Goal: Contribute content: Contribute content

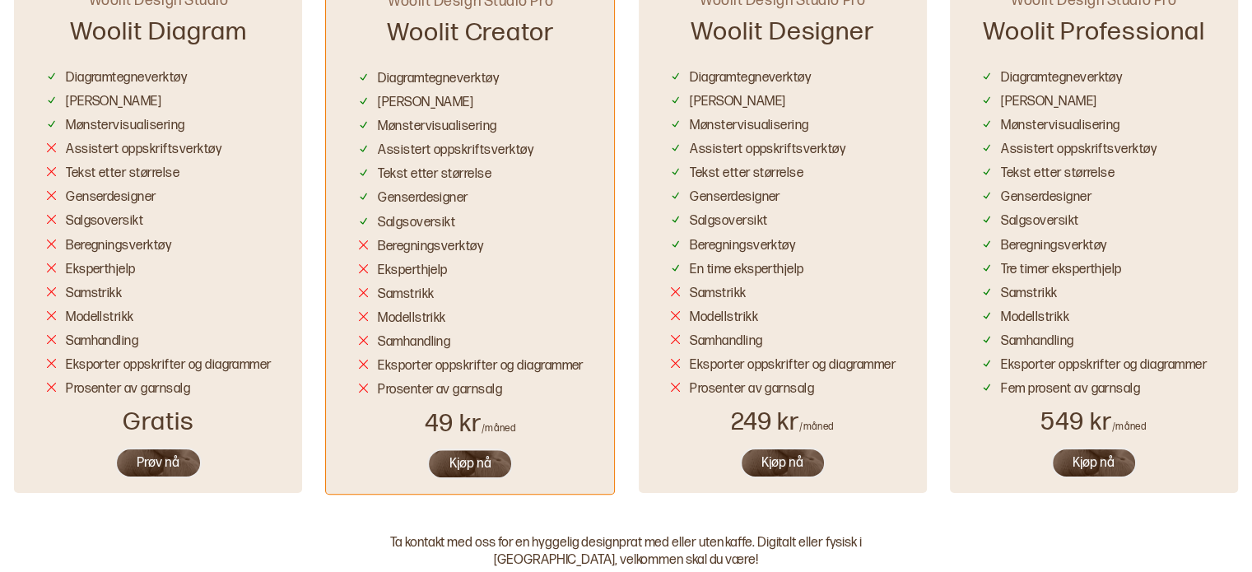
scroll to position [1027, 0]
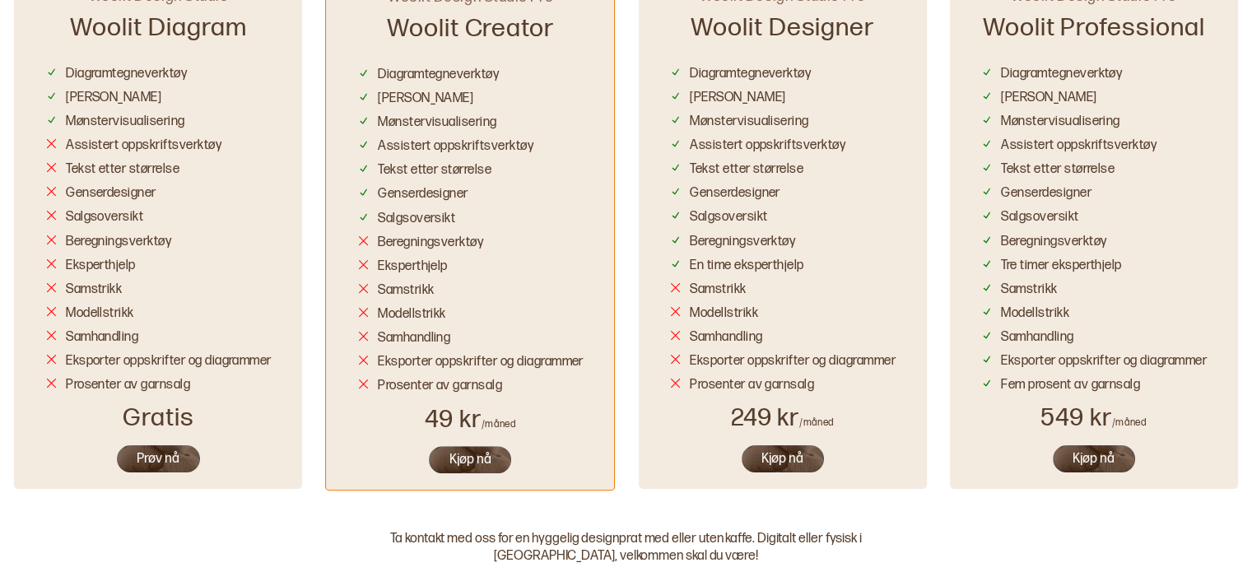
click at [178, 458] on button "Prøv nå" at bounding box center [158, 459] width 86 height 30
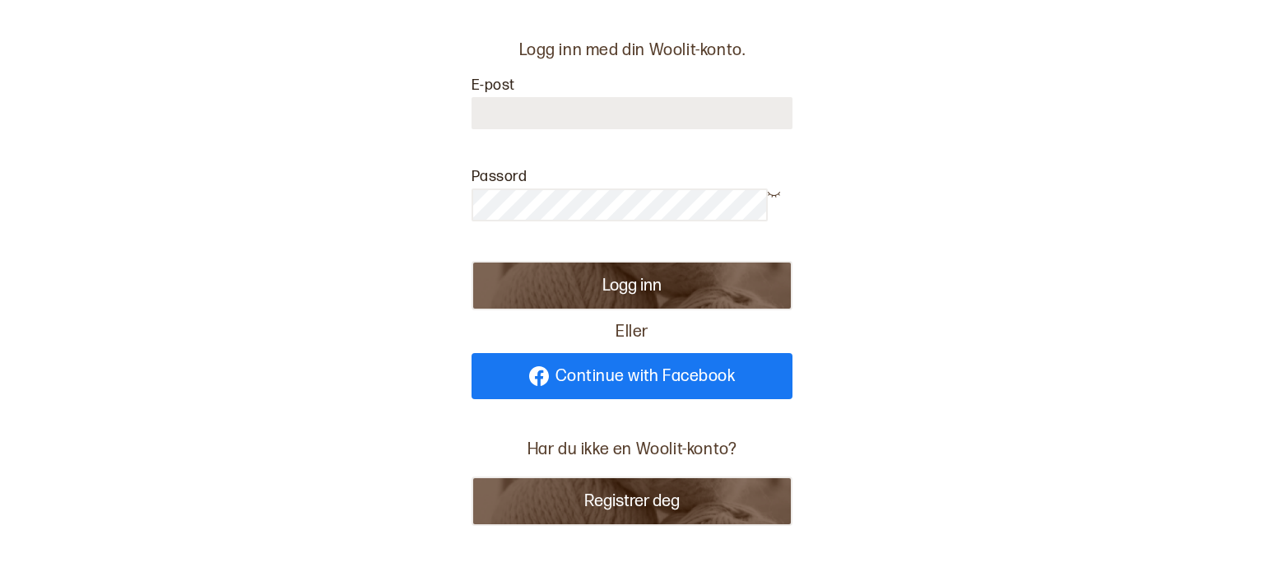
scroll to position [29, 0]
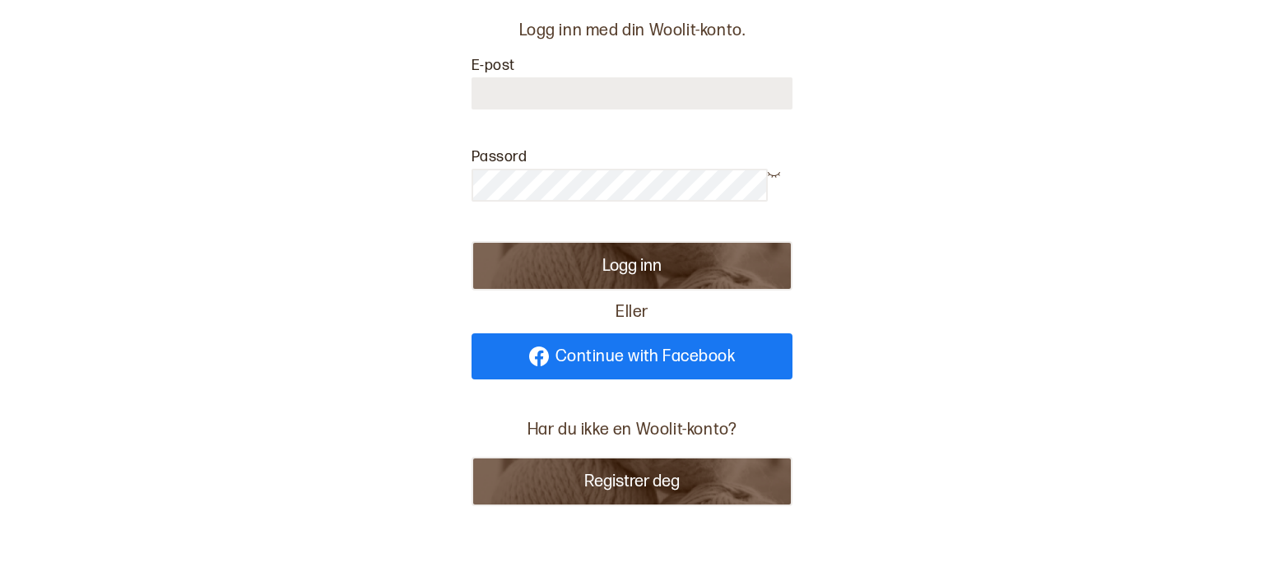
click at [648, 486] on button "Registrer deg" at bounding box center [632, 481] width 321 height 49
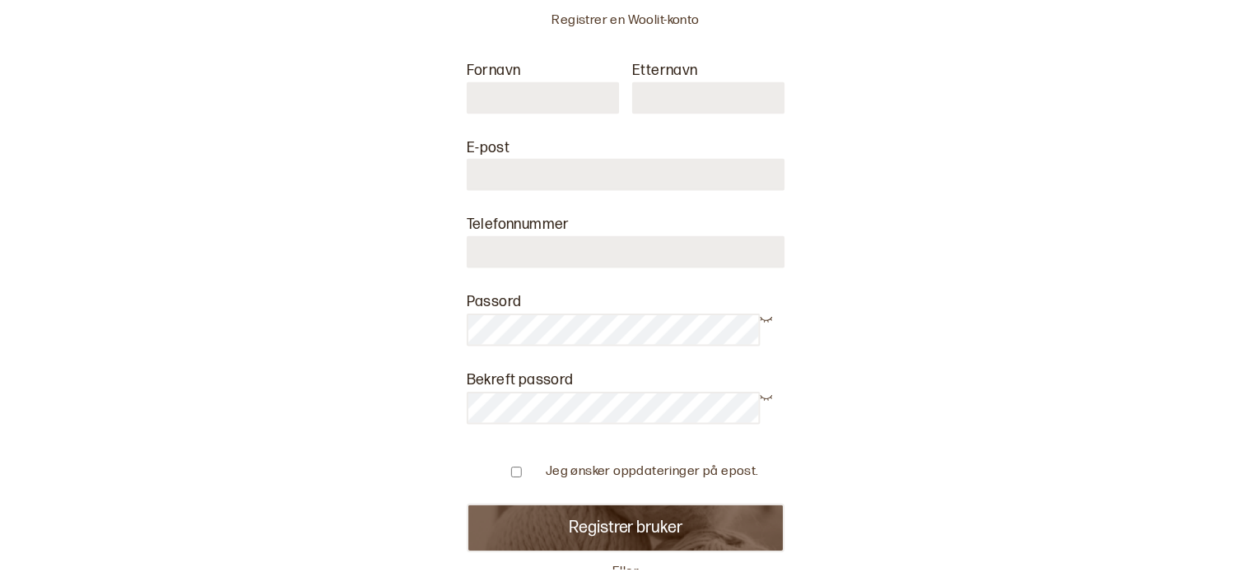
scroll to position [971, 0]
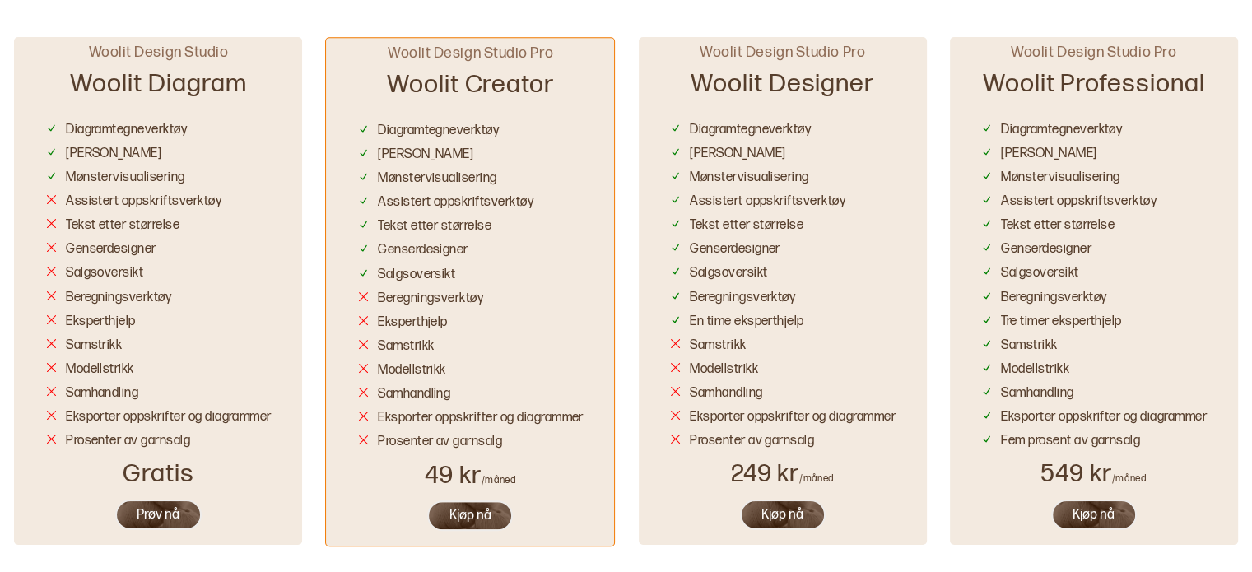
click at [166, 508] on button "Prøv nå" at bounding box center [158, 515] width 86 height 30
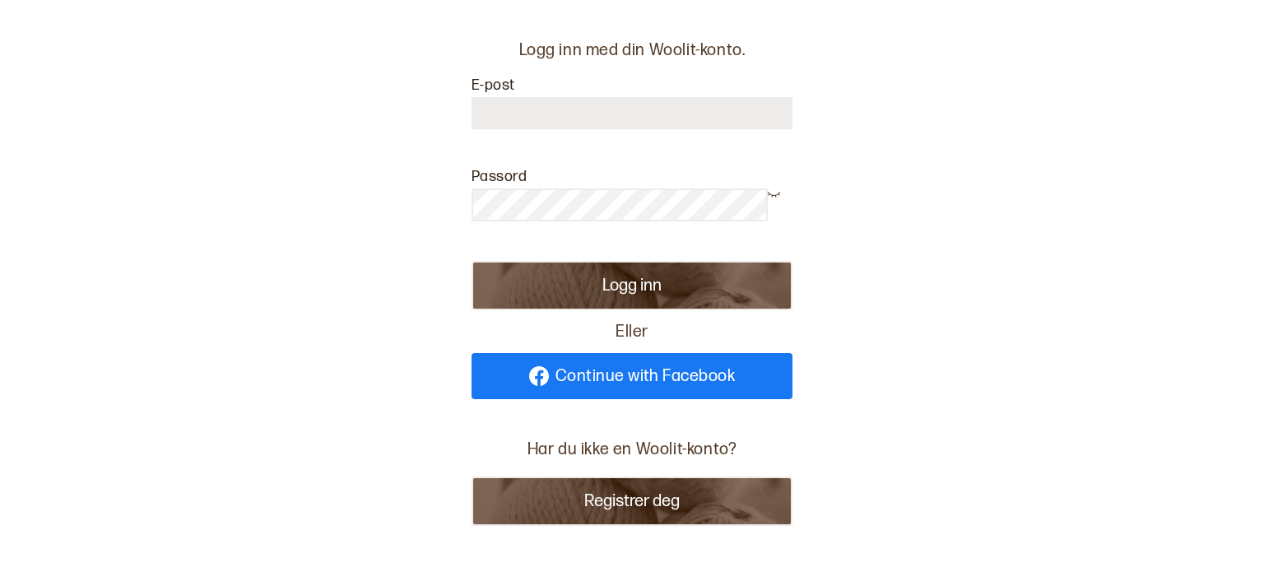
click at [645, 381] on span "Continue with Facebook" at bounding box center [645, 376] width 180 height 16
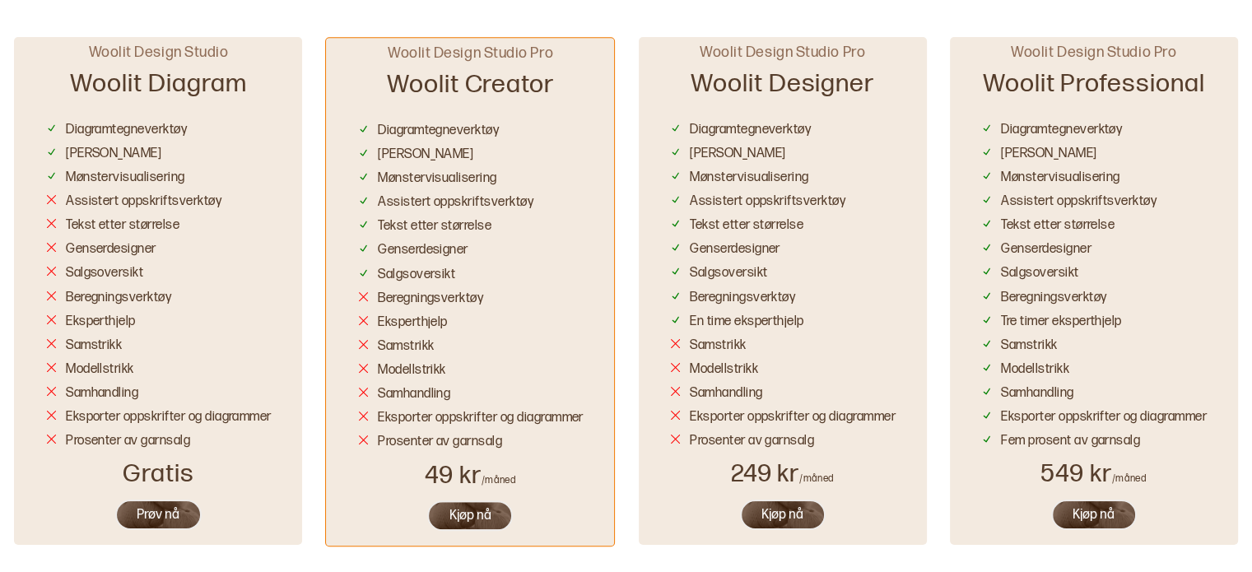
scroll to position [967, 0]
click at [178, 514] on link "Gå til Woolit Design Studio" at bounding box center [158, 514] width 197 height 29
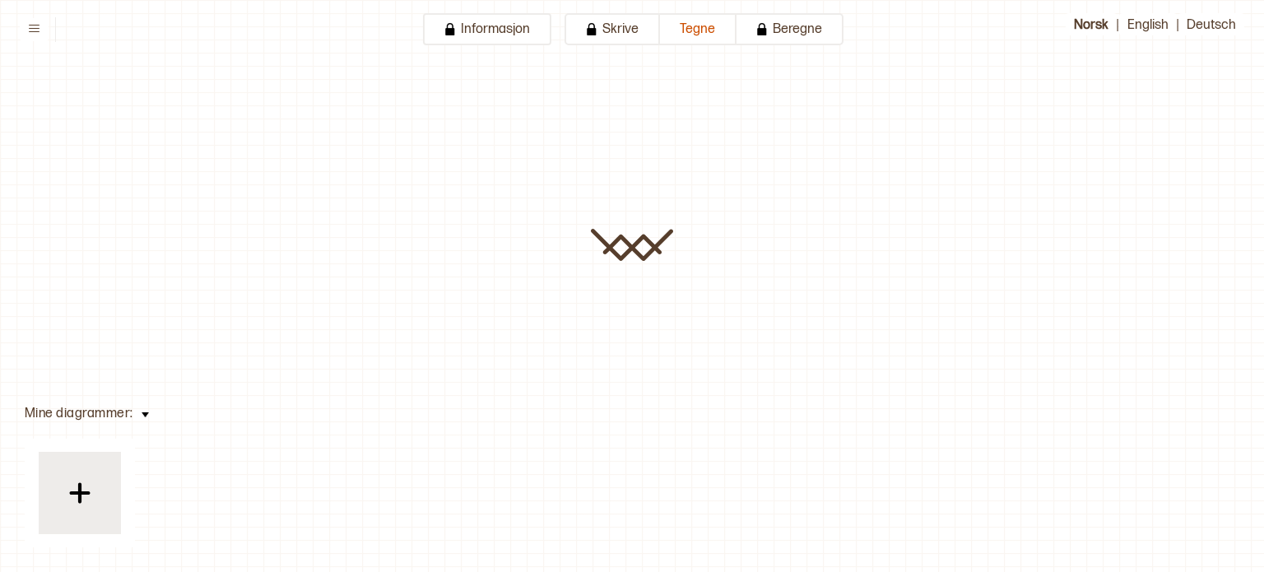
type input "**********"
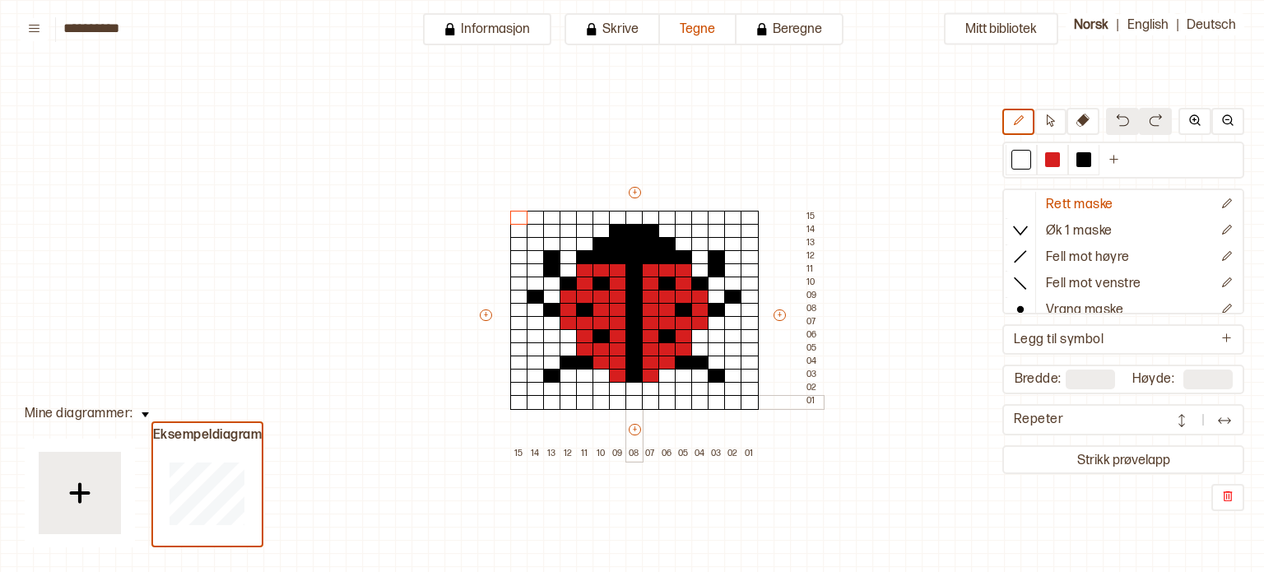
scroll to position [82, 58]
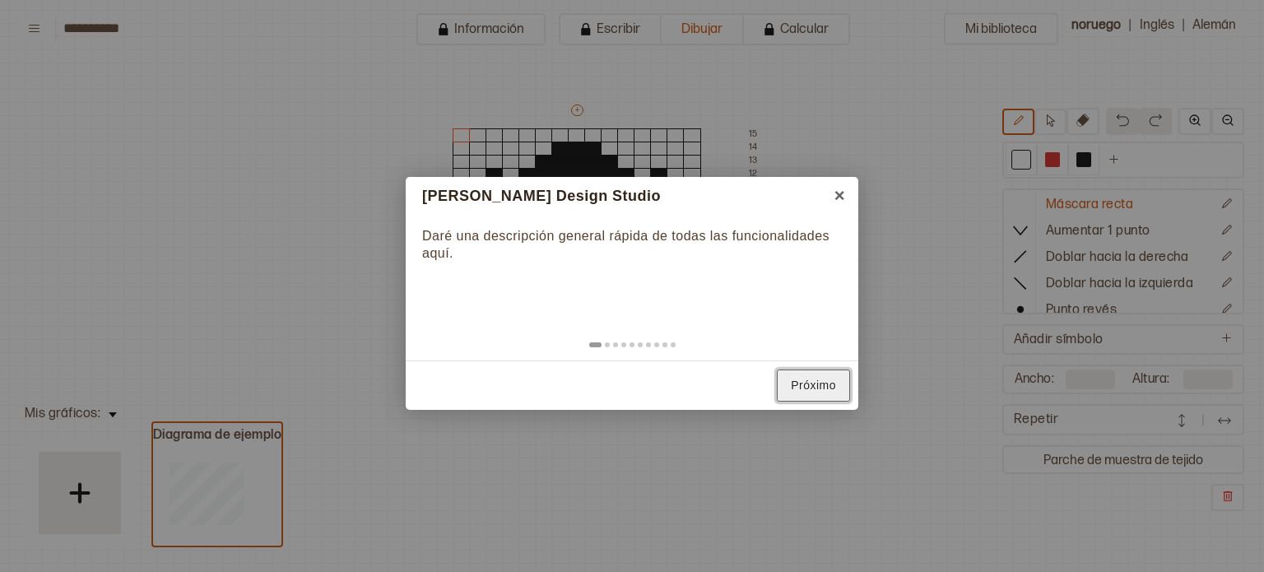
click at [835, 391] on font "Próximo" at bounding box center [813, 385] width 45 height 13
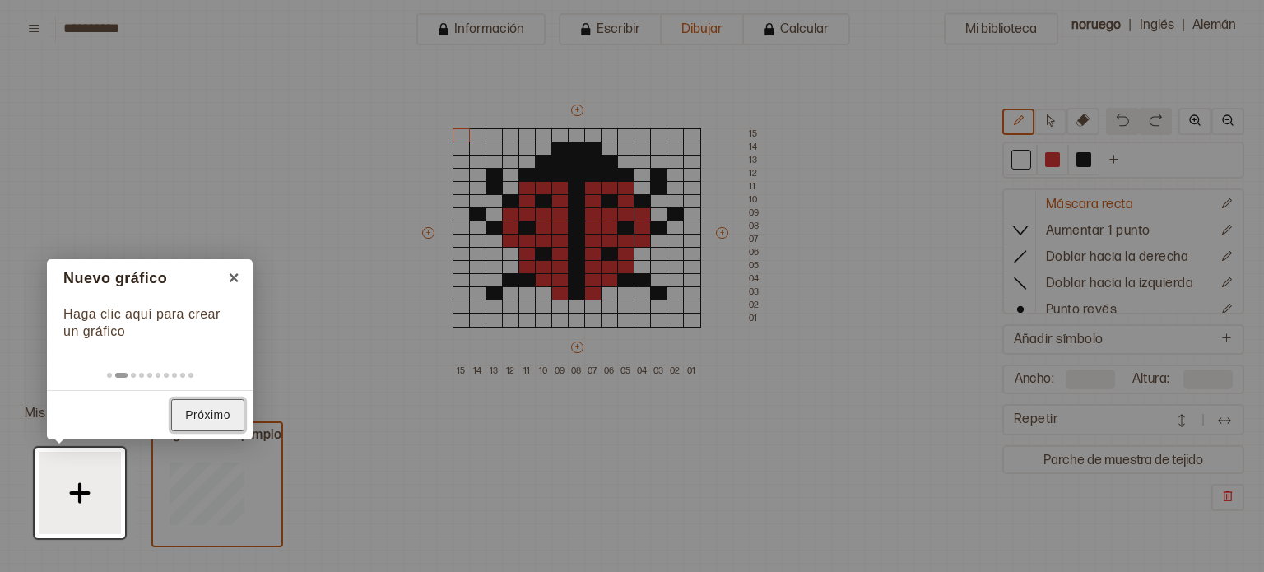
click at [198, 411] on font "Próximo" at bounding box center [207, 414] width 45 height 13
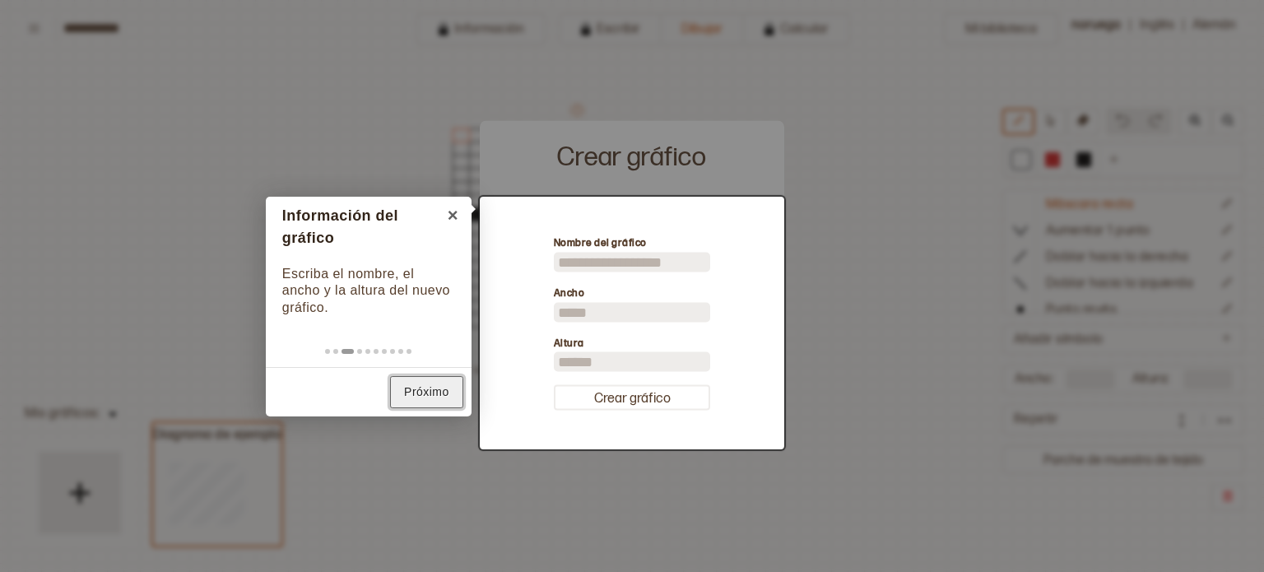
click at [439, 393] on font "Próximo" at bounding box center [426, 391] width 45 height 13
type input "**"
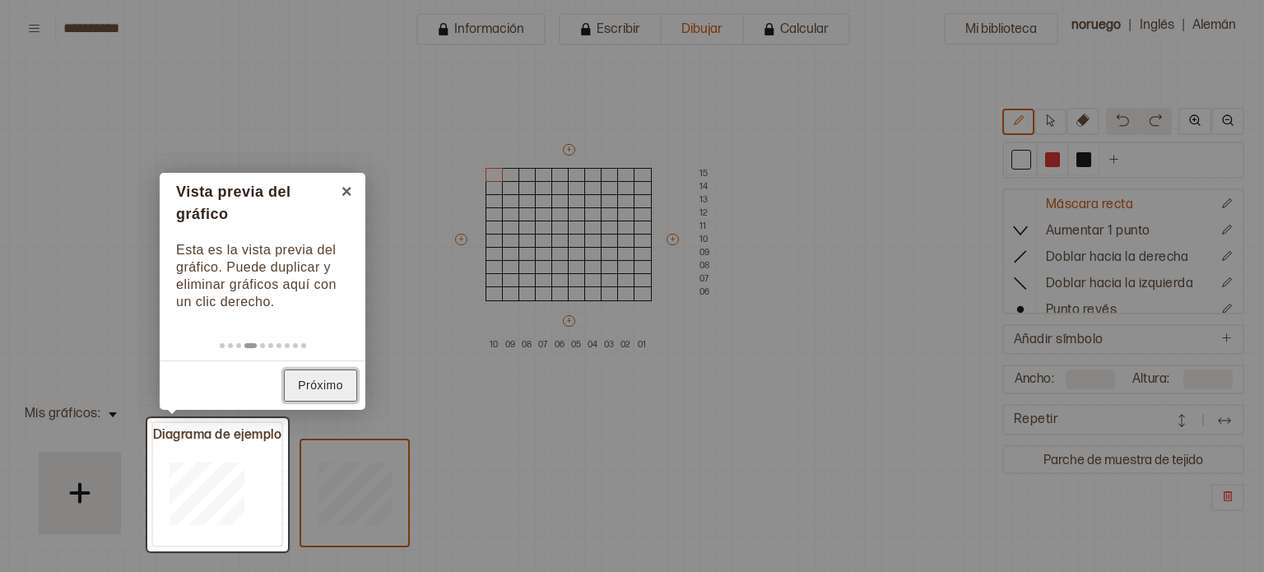
click at [344, 370] on link "Próximo" at bounding box center [320, 385] width 73 height 32
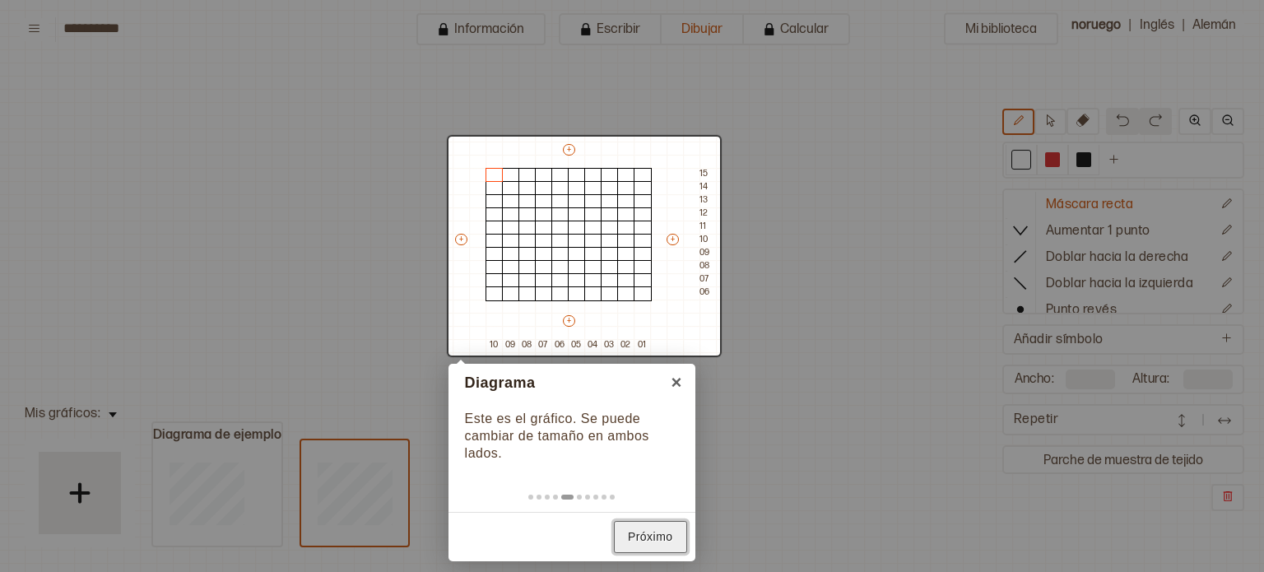
click at [639, 531] on font "Próximo" at bounding box center [650, 536] width 45 height 13
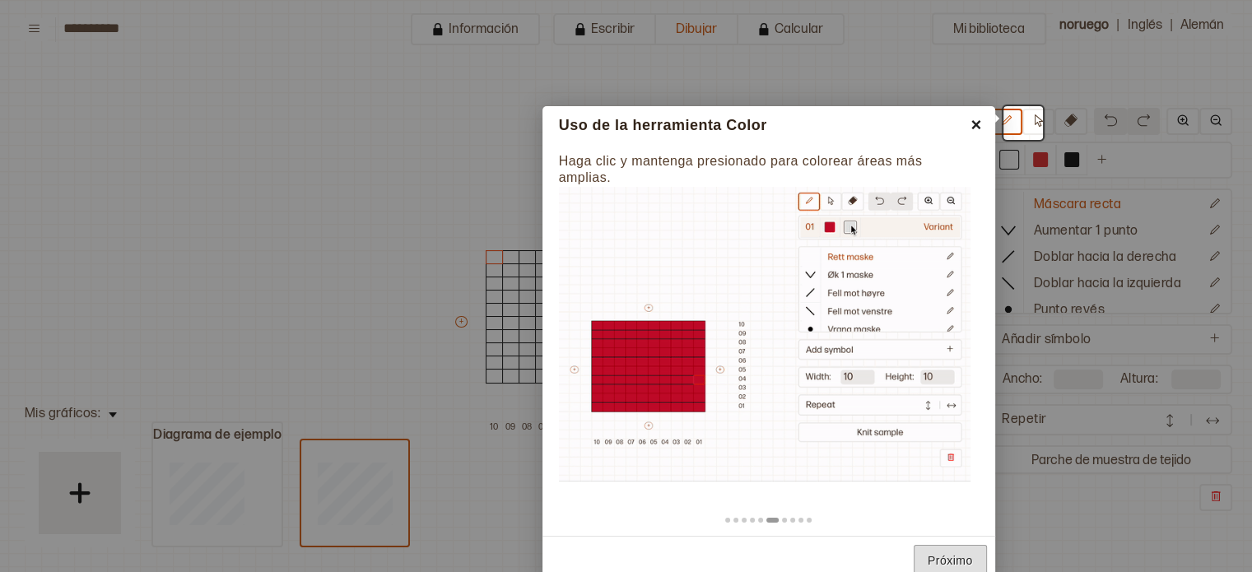
click at [972, 131] on font "×" at bounding box center [975, 124] width 11 height 21
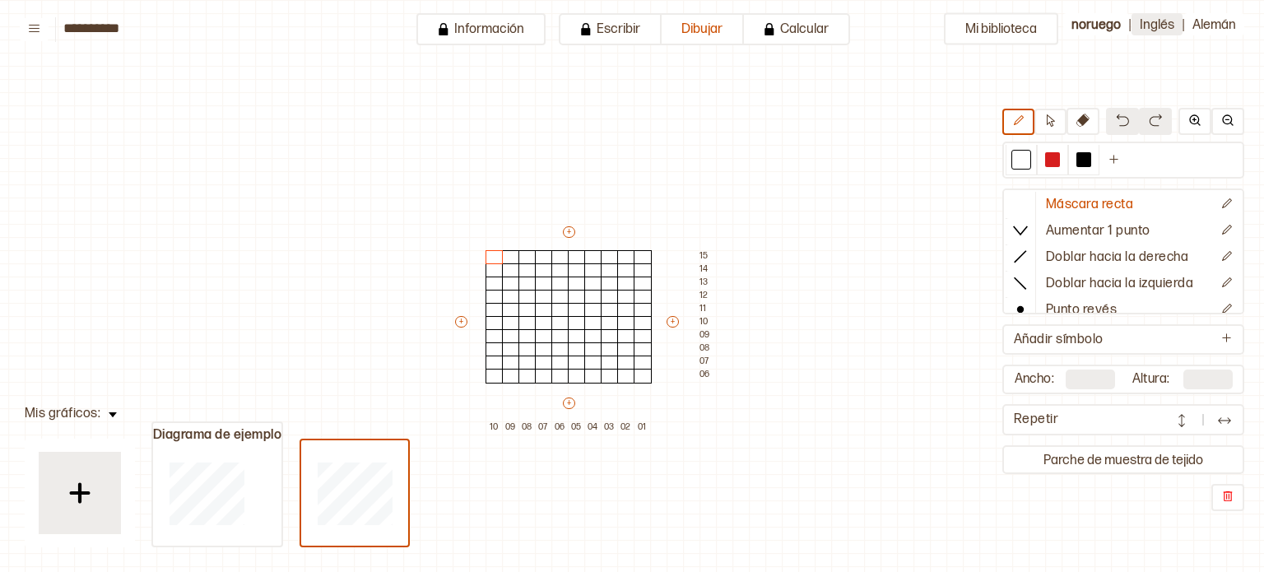
click at [1164, 34] on button "Inglés" at bounding box center [1157, 24] width 51 height 22
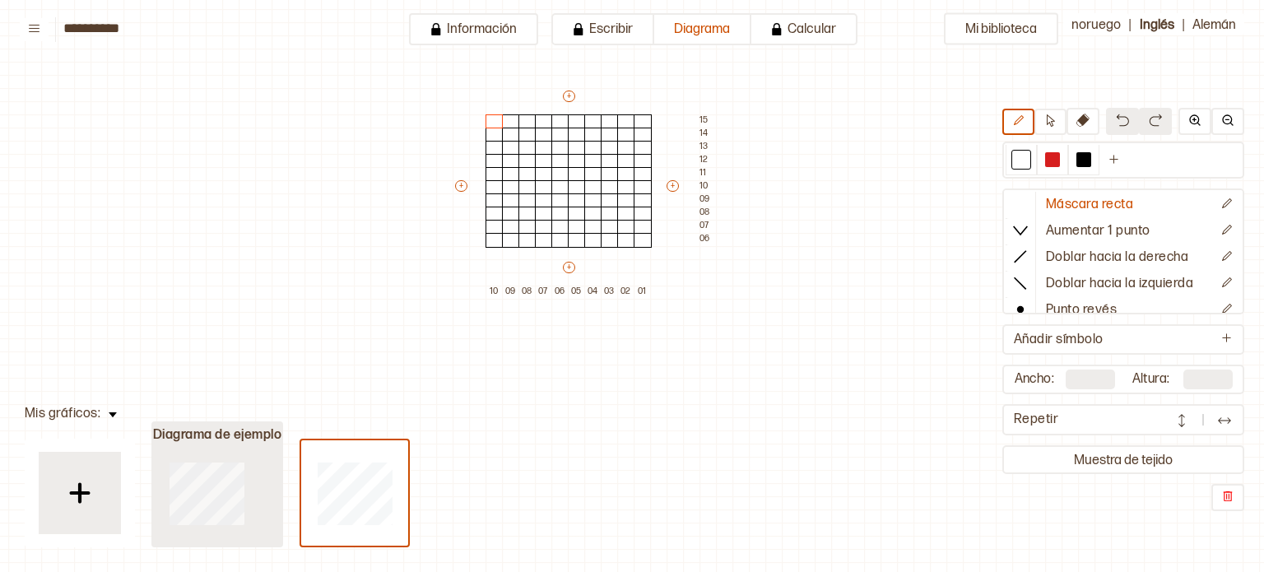
type input "**"
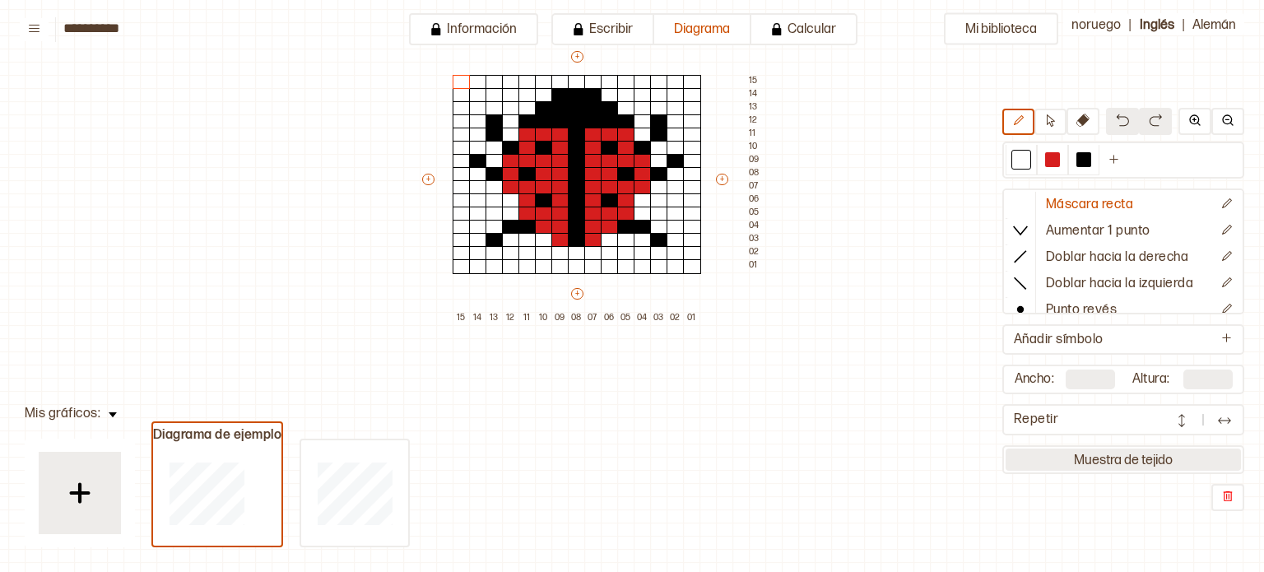
click at [1085, 453] on font "Muestra de tejido" at bounding box center [1123, 461] width 99 height 16
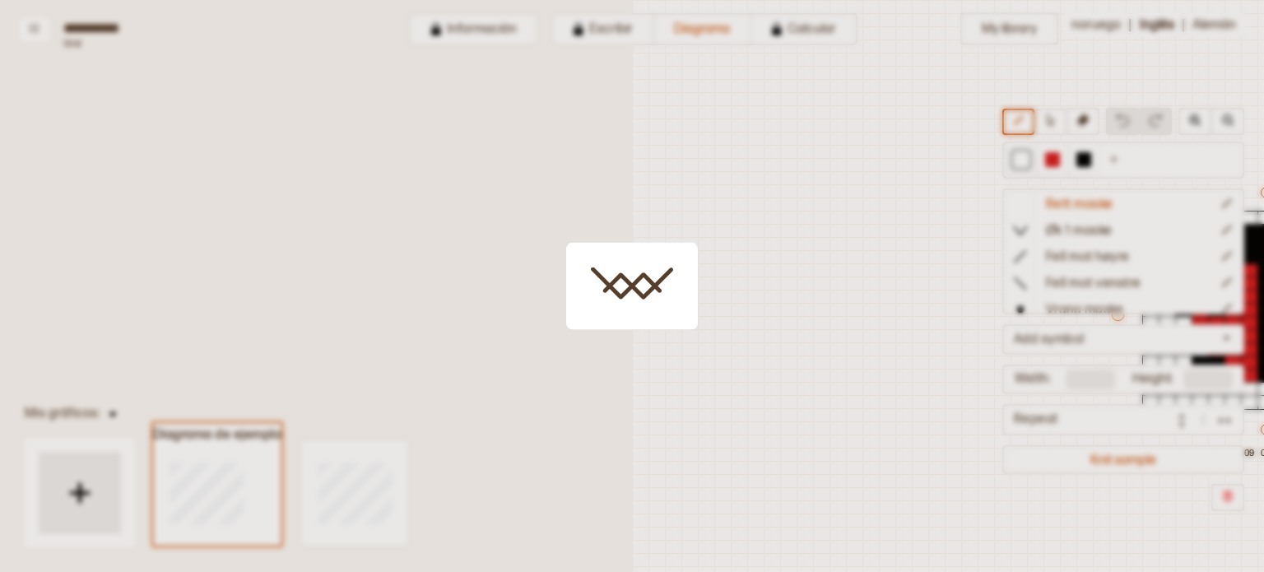
scroll to position [43, 514]
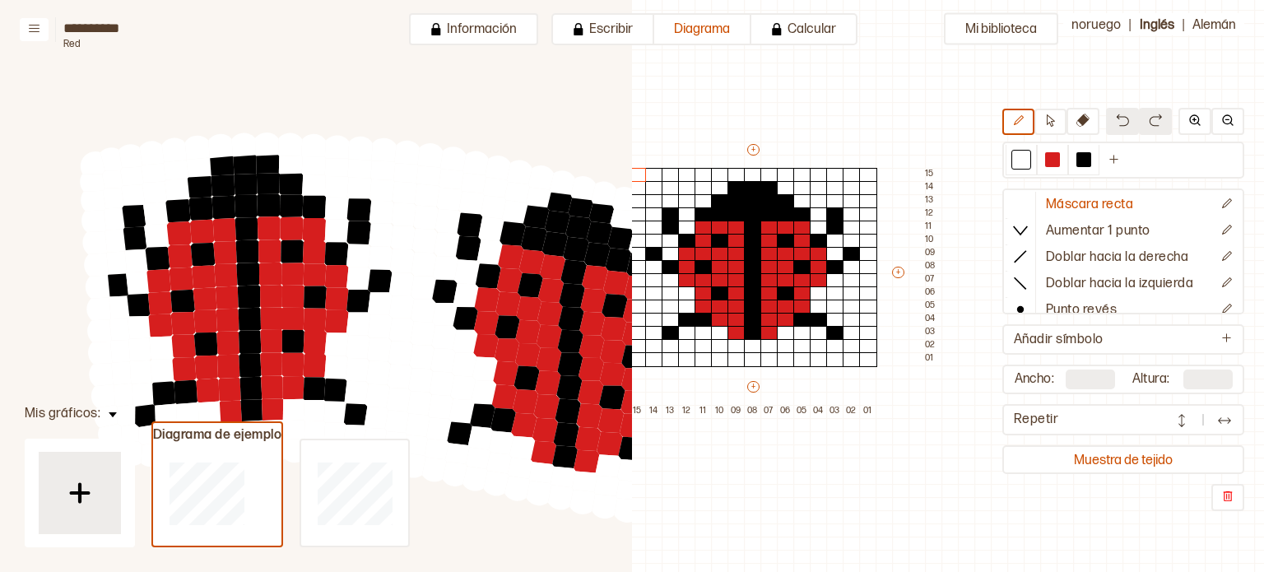
drag, startPoint x: 455, startPoint y: 317, endPoint x: 297, endPoint y: 276, distance: 163.3
click at [297, 276] on circle at bounding box center [292, 274] width 30 height 30
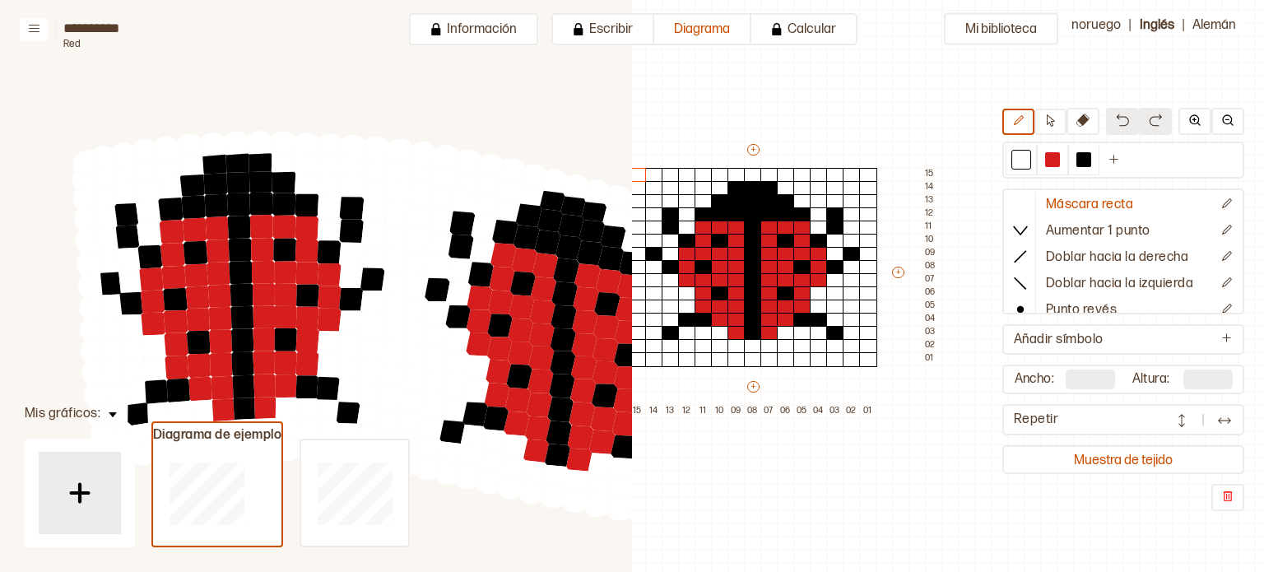
drag, startPoint x: 297, startPoint y: 276, endPoint x: 274, endPoint y: 277, distance: 23.1
click at [274, 277] on circle at bounding box center [285, 273] width 30 height 30
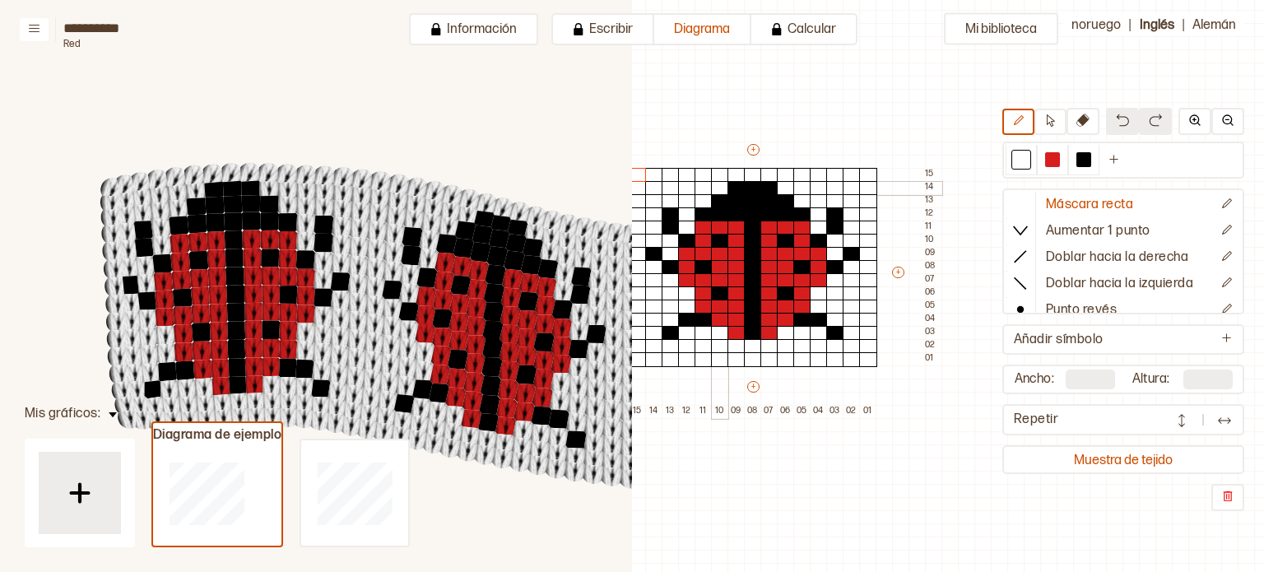
click at [724, 184] on div at bounding box center [720, 188] width 18 height 15
click at [732, 184] on div at bounding box center [736, 188] width 18 height 15
click at [688, 22] on font "Diagrama" at bounding box center [702, 29] width 56 height 16
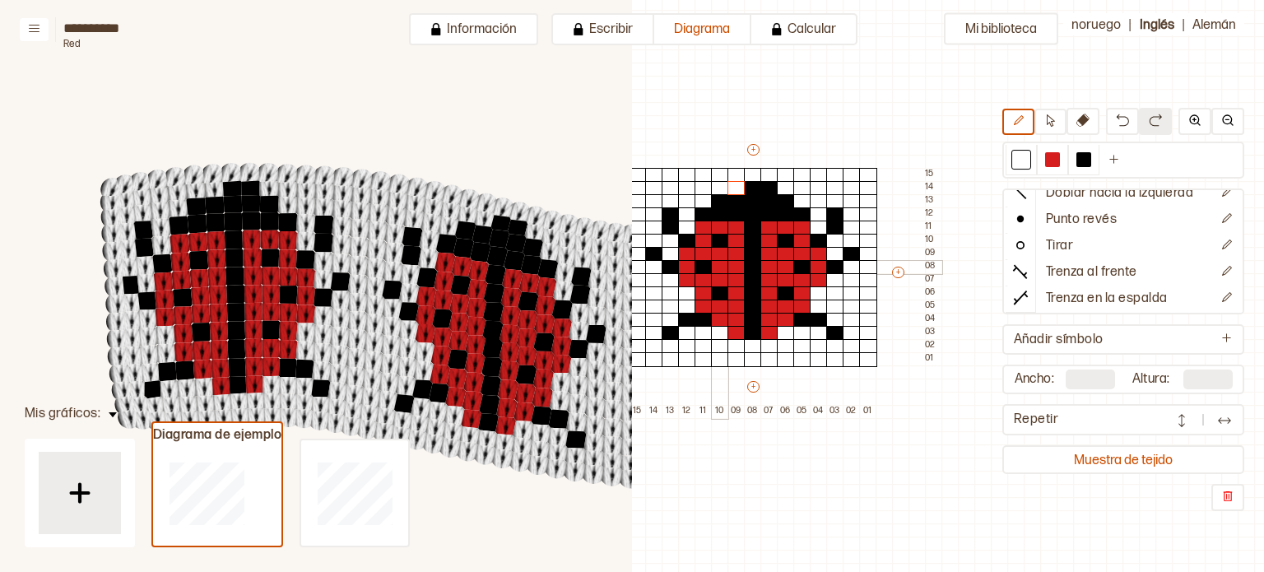
scroll to position [213, 514]
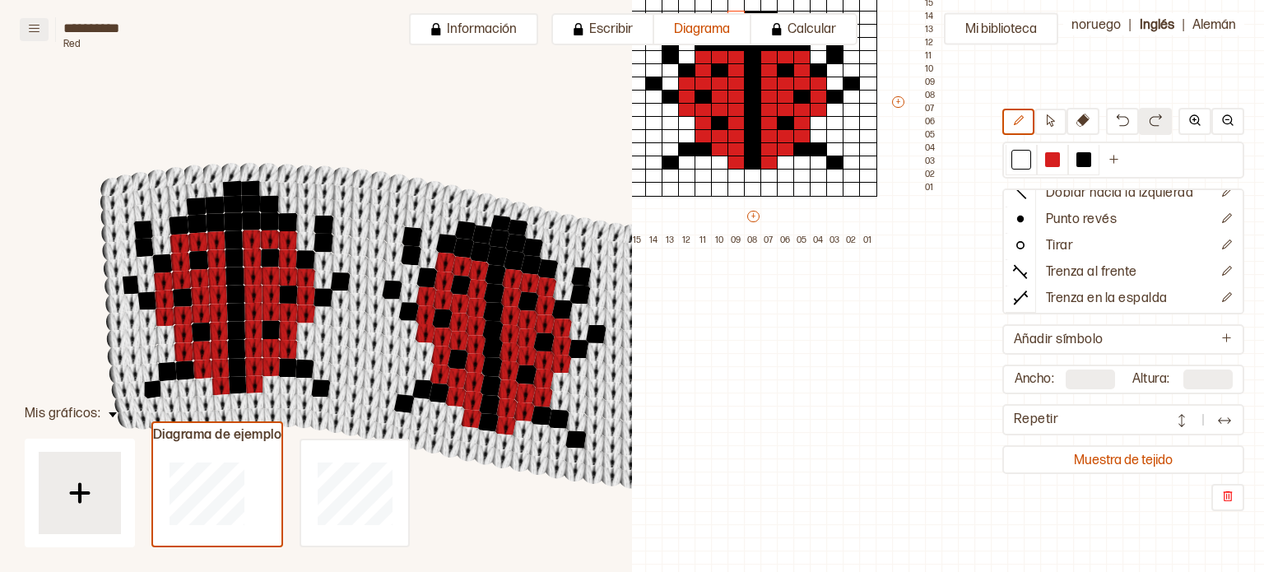
click at [35, 30] on icon at bounding box center [34, 28] width 12 height 12
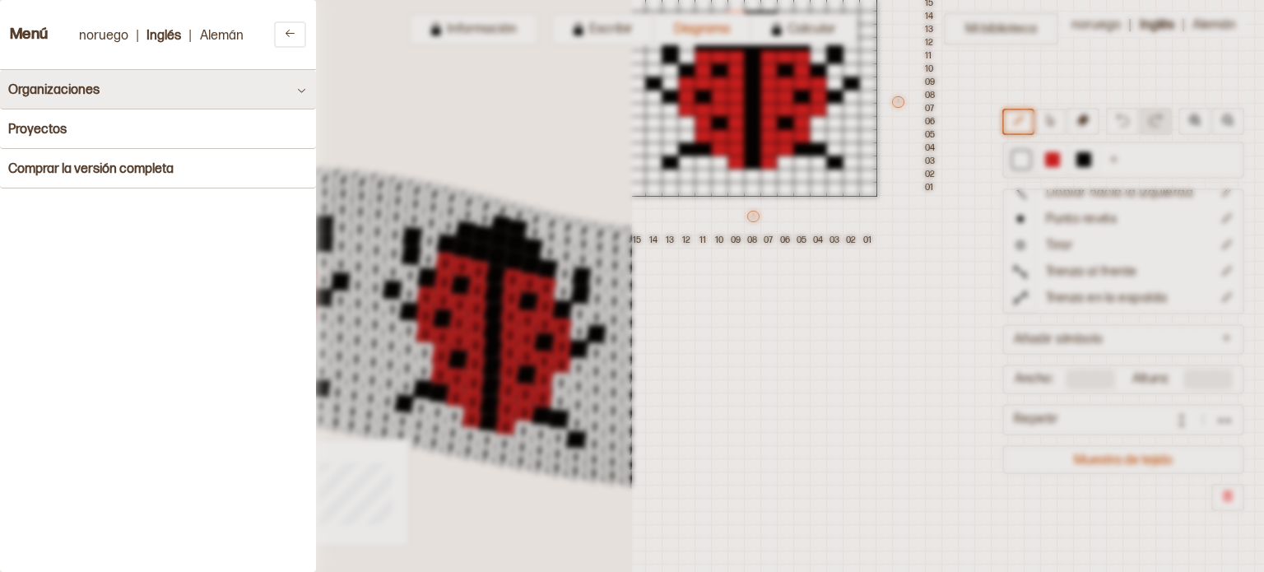
click at [199, 91] on button "Organizaciones" at bounding box center [158, 90] width 316 height 40
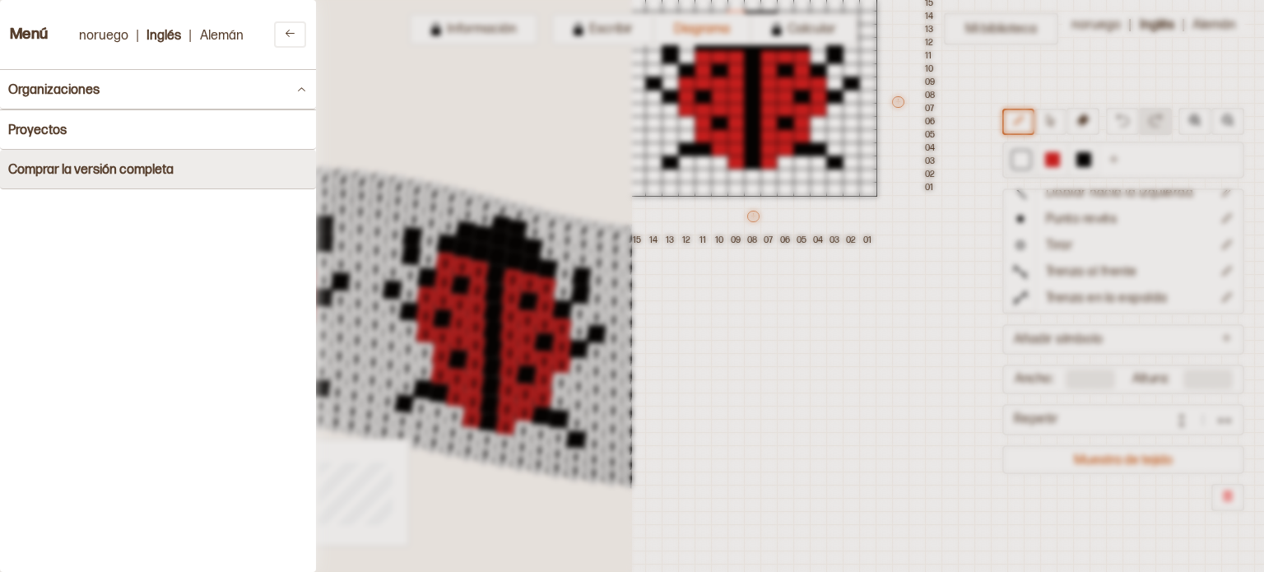
click at [224, 156] on button "Comprar la versión completa" at bounding box center [158, 170] width 316 height 40
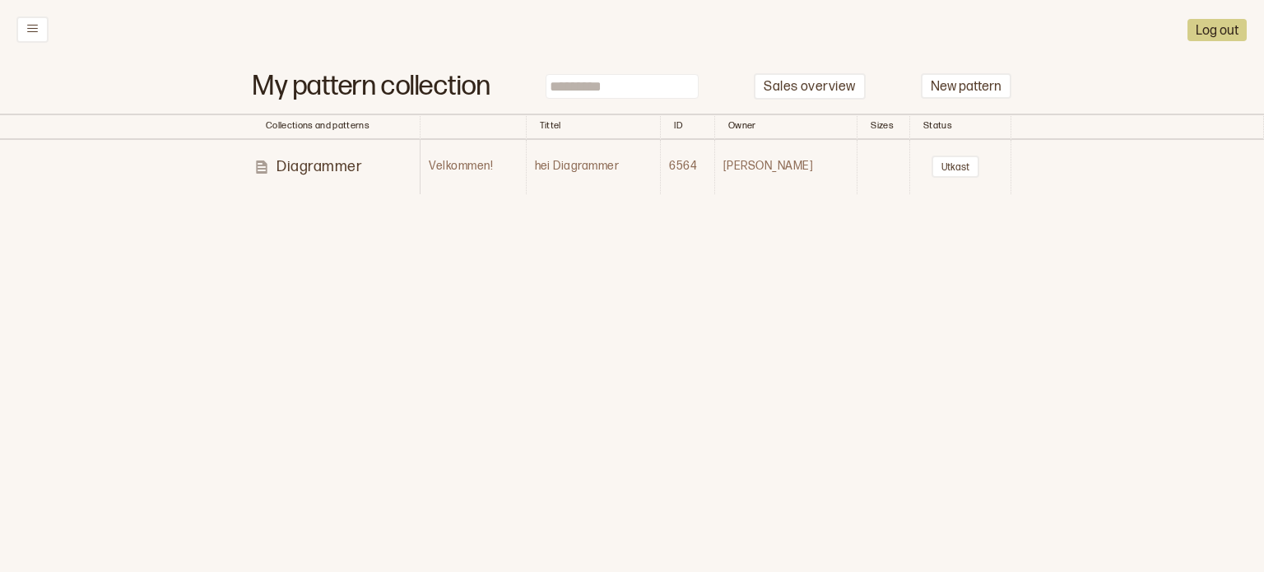
click at [348, 172] on p "Diagrammer" at bounding box center [320, 166] width 86 height 19
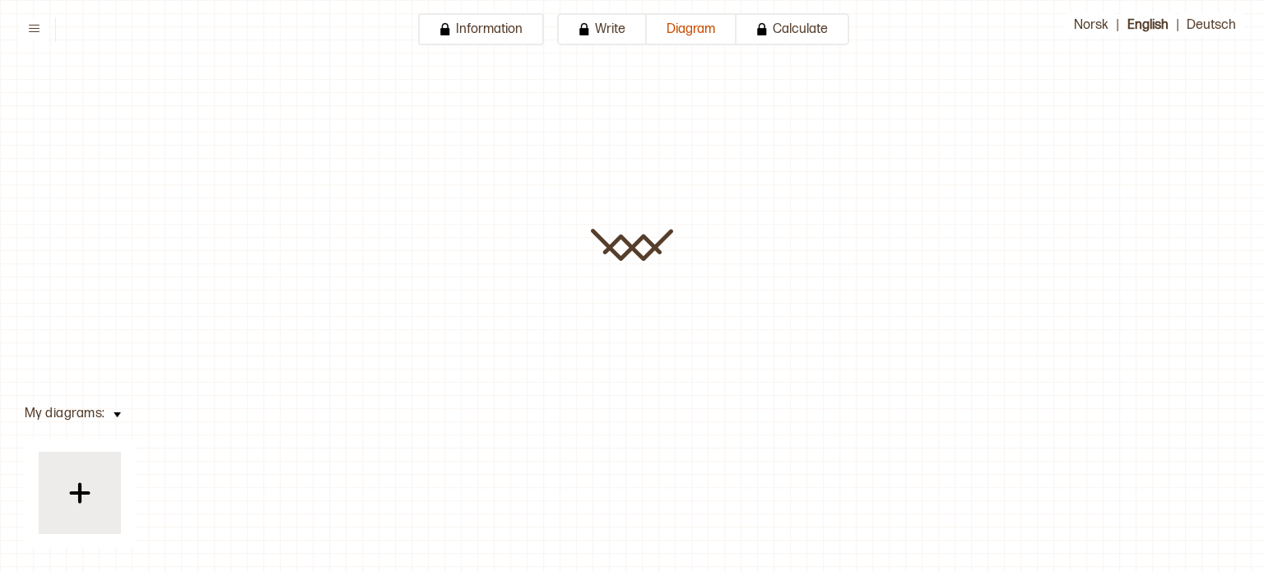
type input "**********"
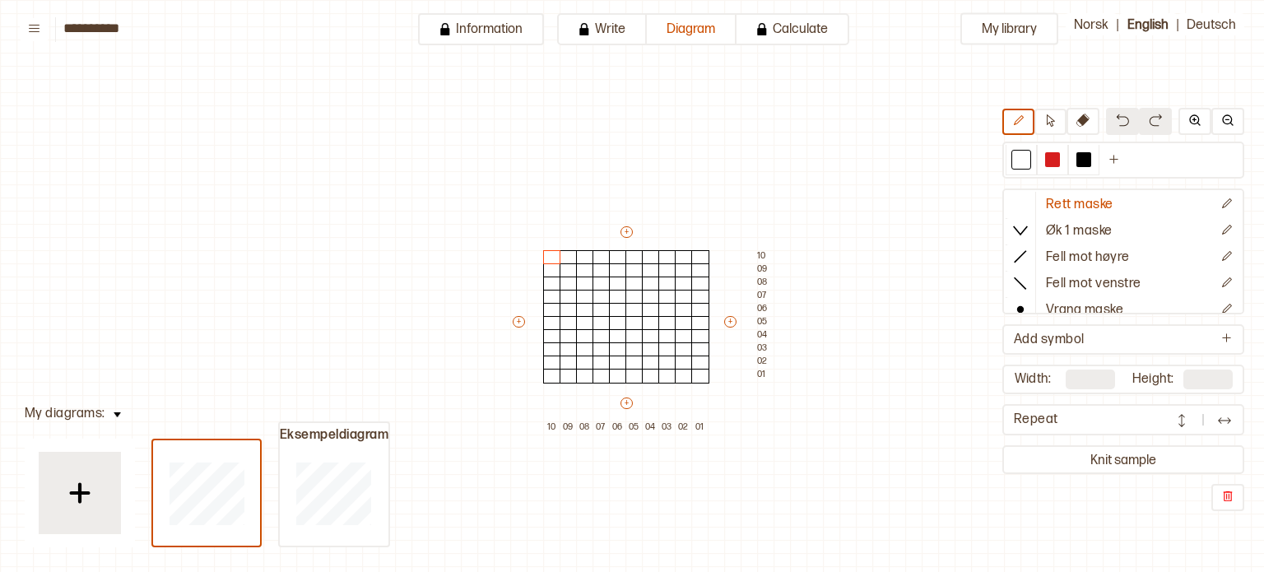
scroll to position [49, 16]
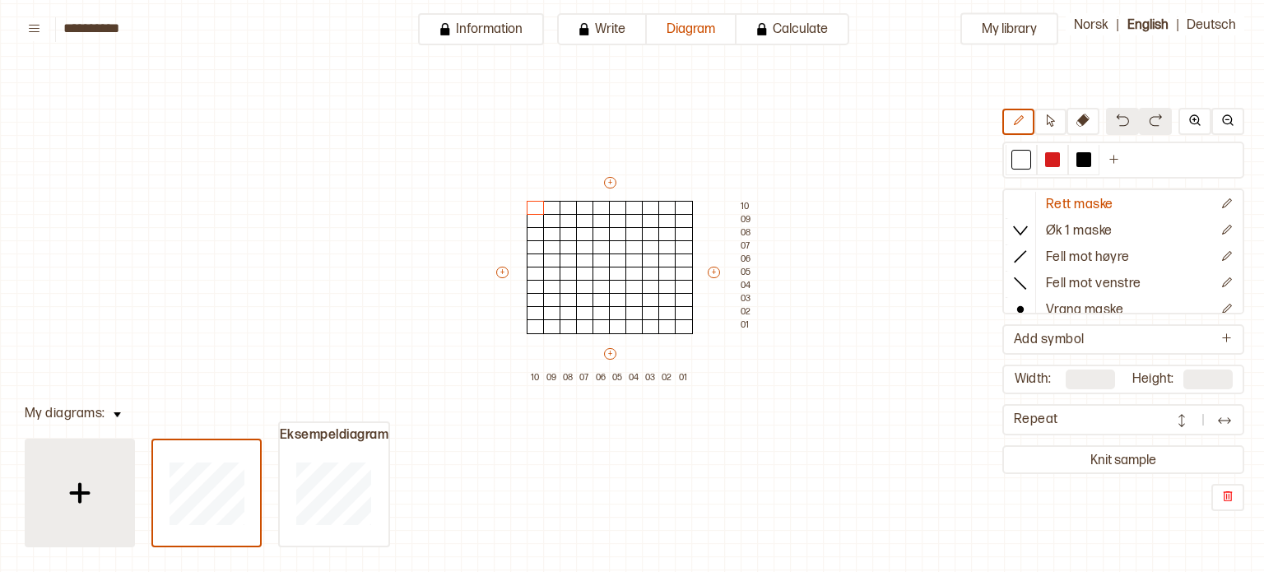
click at [100, 501] on img at bounding box center [79, 492] width 41 height 41
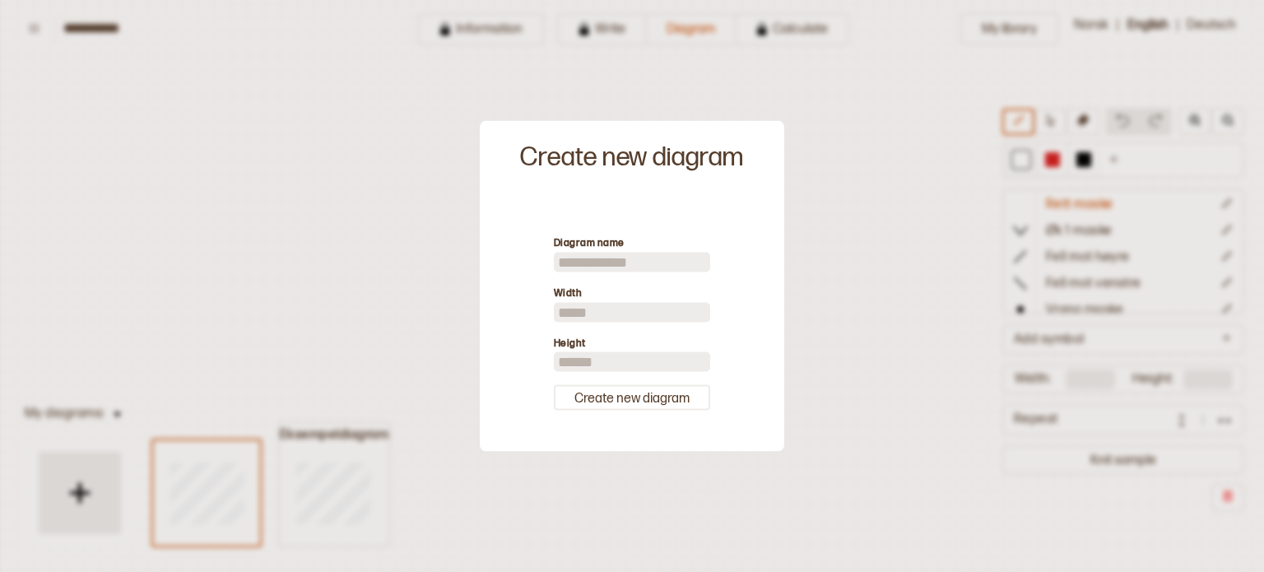
click at [825, 296] on div at bounding box center [632, 286] width 1264 height 572
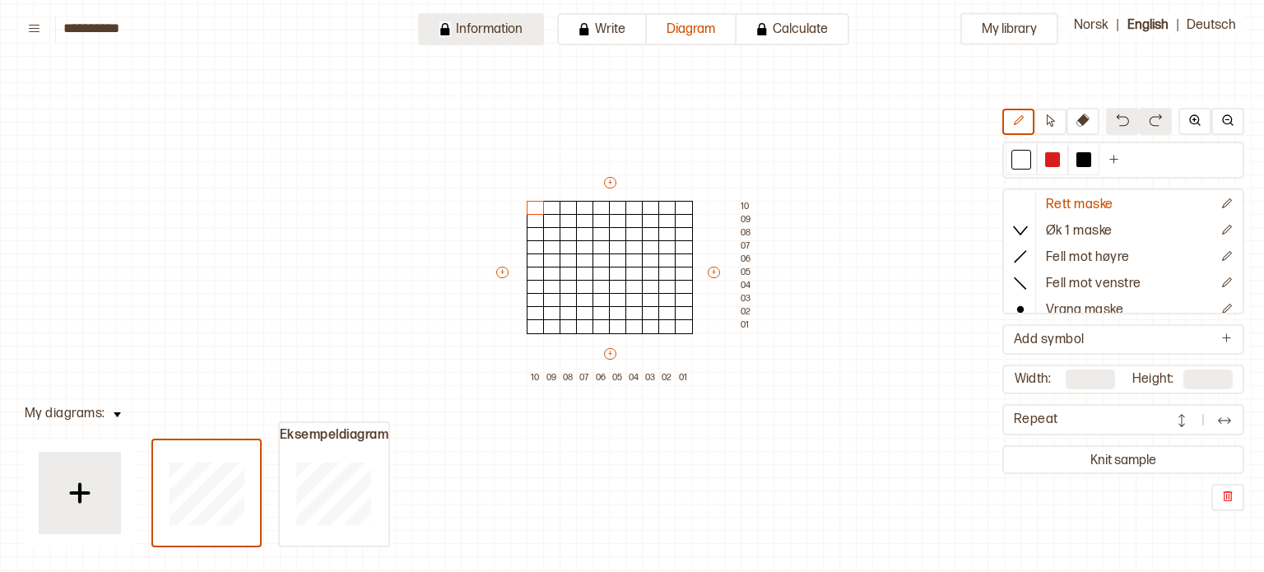
click at [505, 22] on button "Information" at bounding box center [481, 29] width 126 height 32
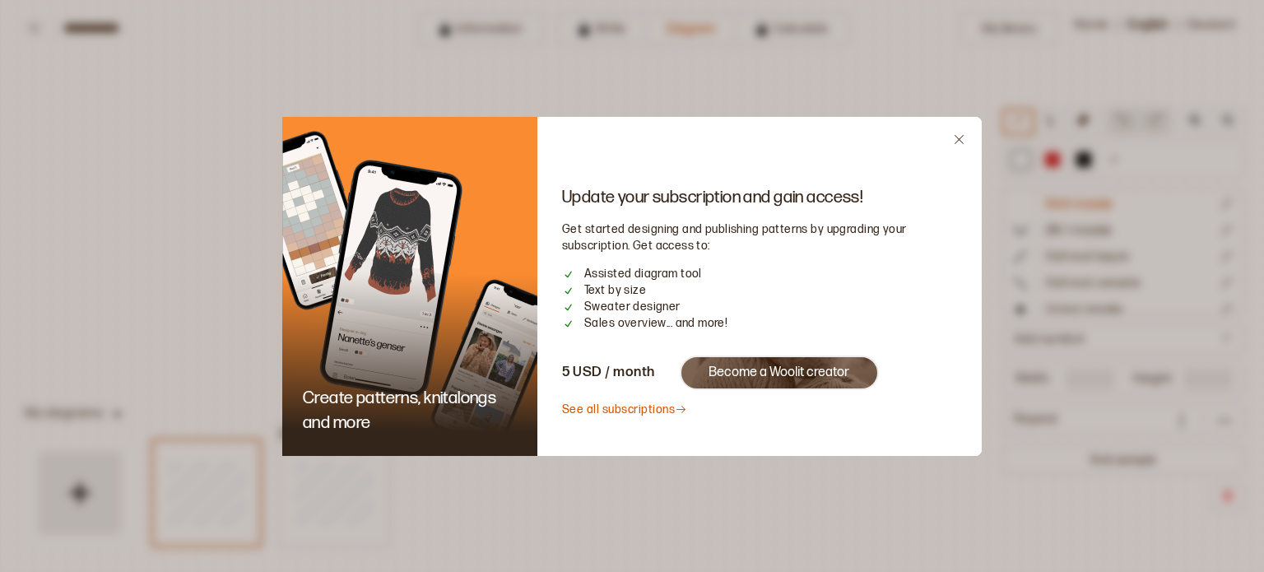
click at [960, 139] on icon "Close" at bounding box center [959, 139] width 12 height 12
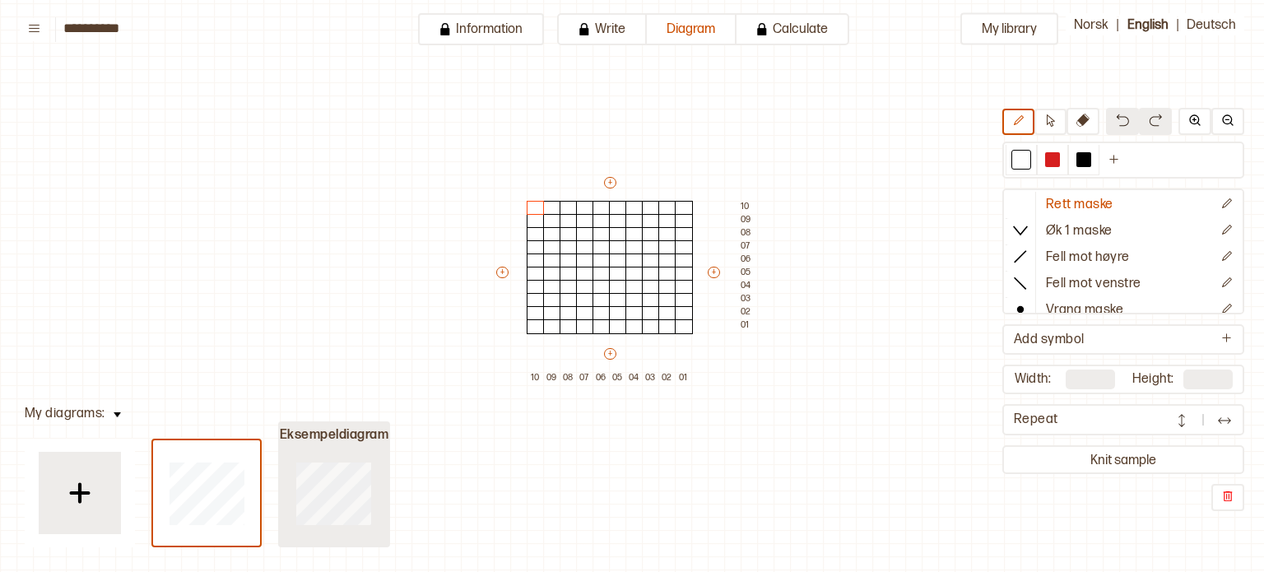
type input "**"
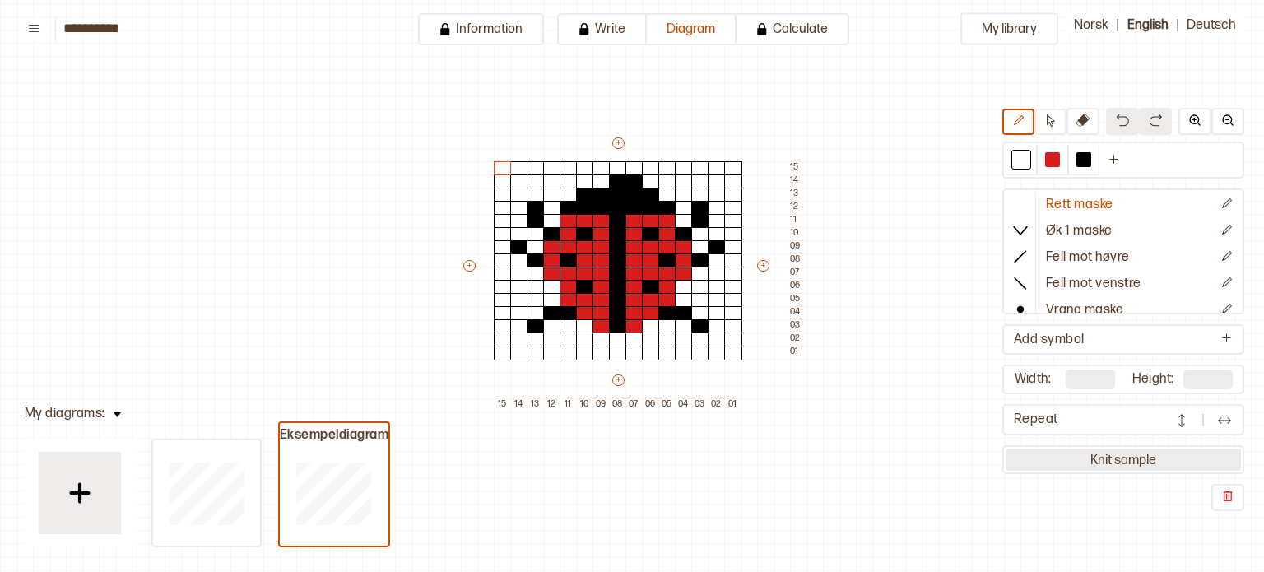
click at [1047, 448] on button "Knit sample" at bounding box center [1123, 459] width 235 height 22
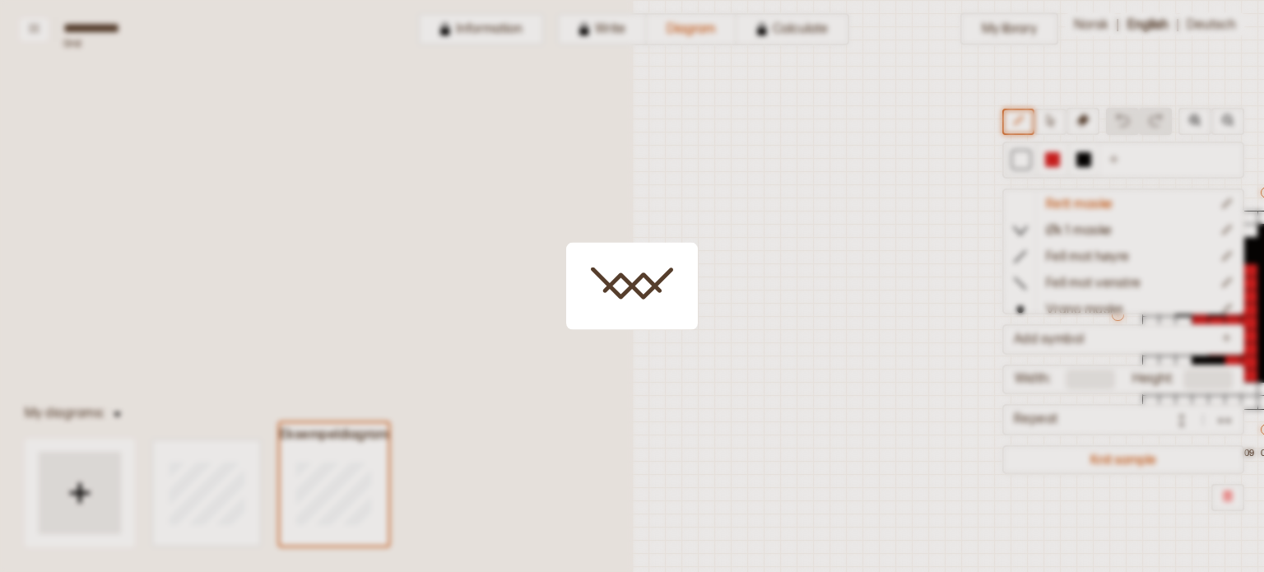
scroll to position [43, 514]
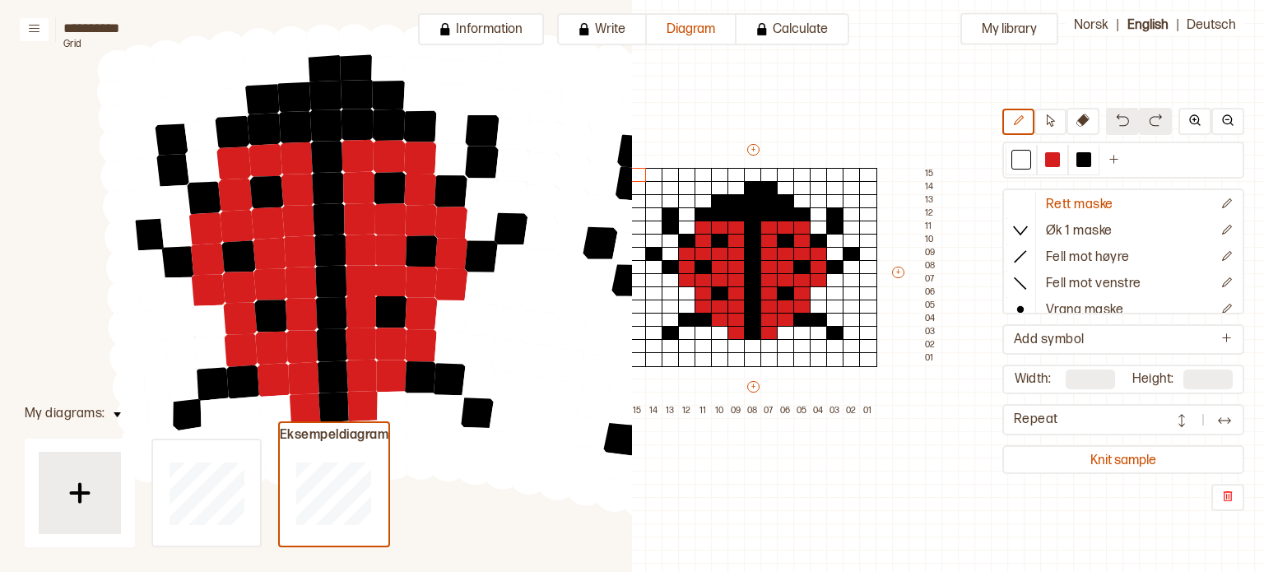
drag, startPoint x: 568, startPoint y: 266, endPoint x: 478, endPoint y: 164, distance: 135.9
click at [478, 164] on circle at bounding box center [482, 162] width 42 height 42
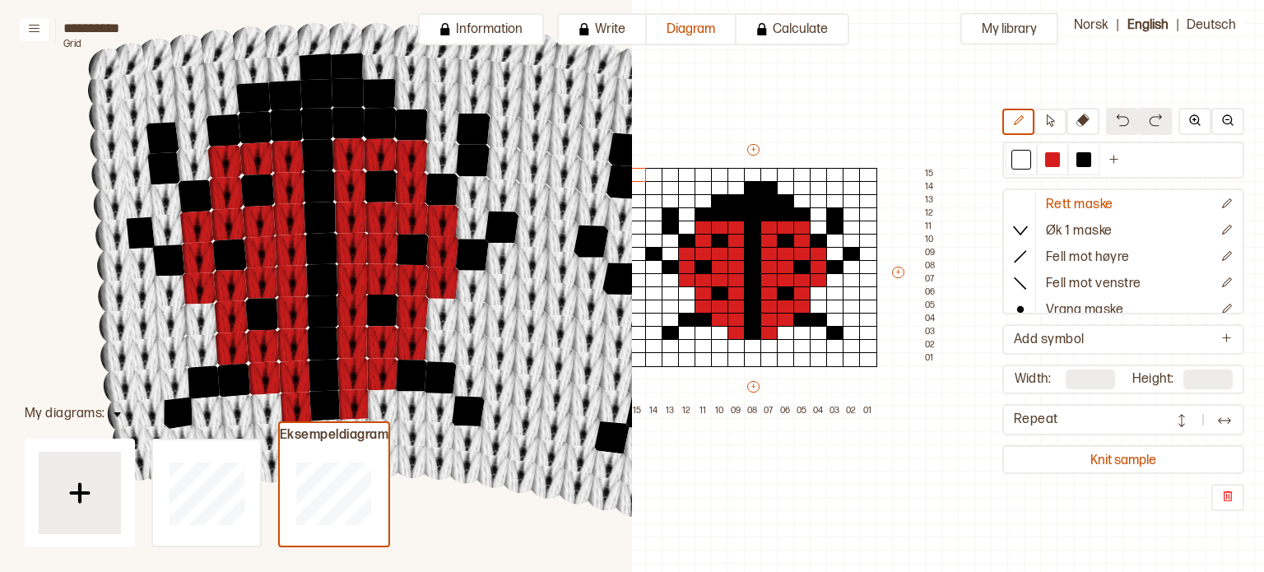
click at [578, 164] on circle at bounding box center [563, 172] width 44 height 44
click at [744, 191] on div at bounding box center [753, 188] width 18 height 15
click at [775, 188] on div at bounding box center [769, 188] width 18 height 15
click at [872, 174] on div at bounding box center [868, 175] width 18 height 15
click at [1048, 148] on div at bounding box center [1052, 160] width 31 height 30
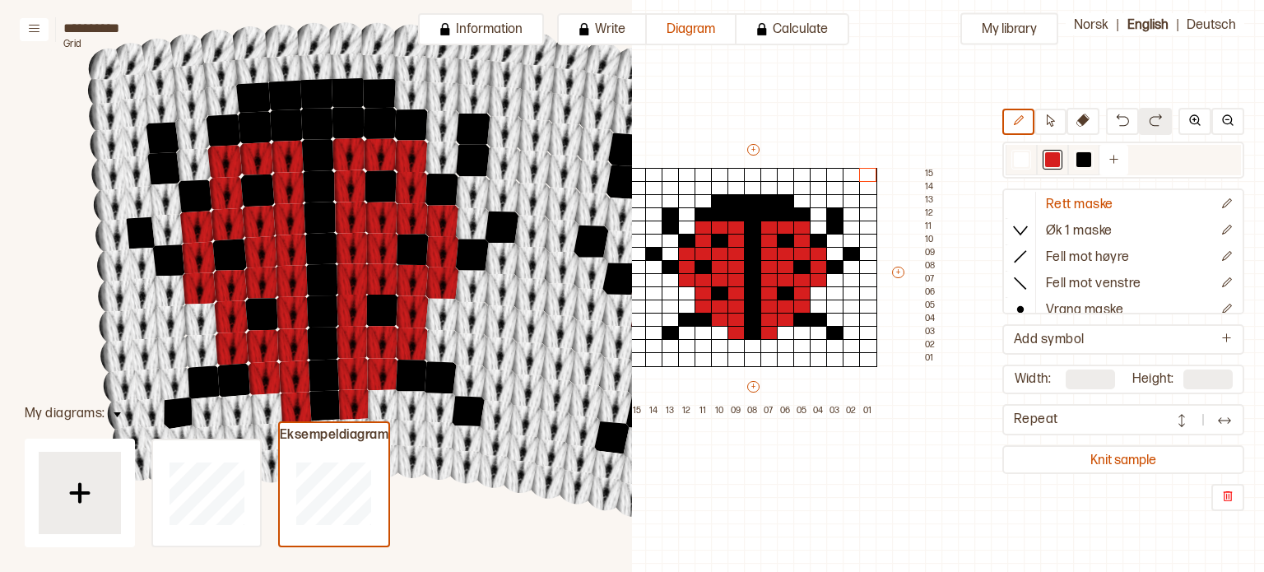
click at [1052, 155] on div at bounding box center [1052, 159] width 15 height 15
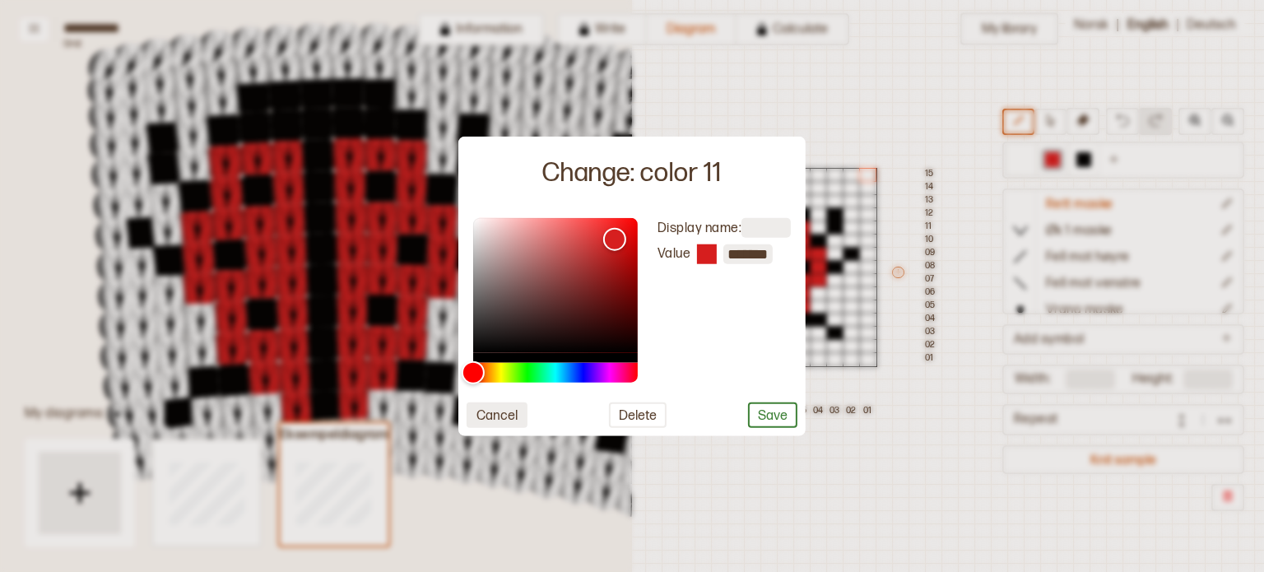
click at [514, 407] on button "Cancel" at bounding box center [497, 415] width 61 height 26
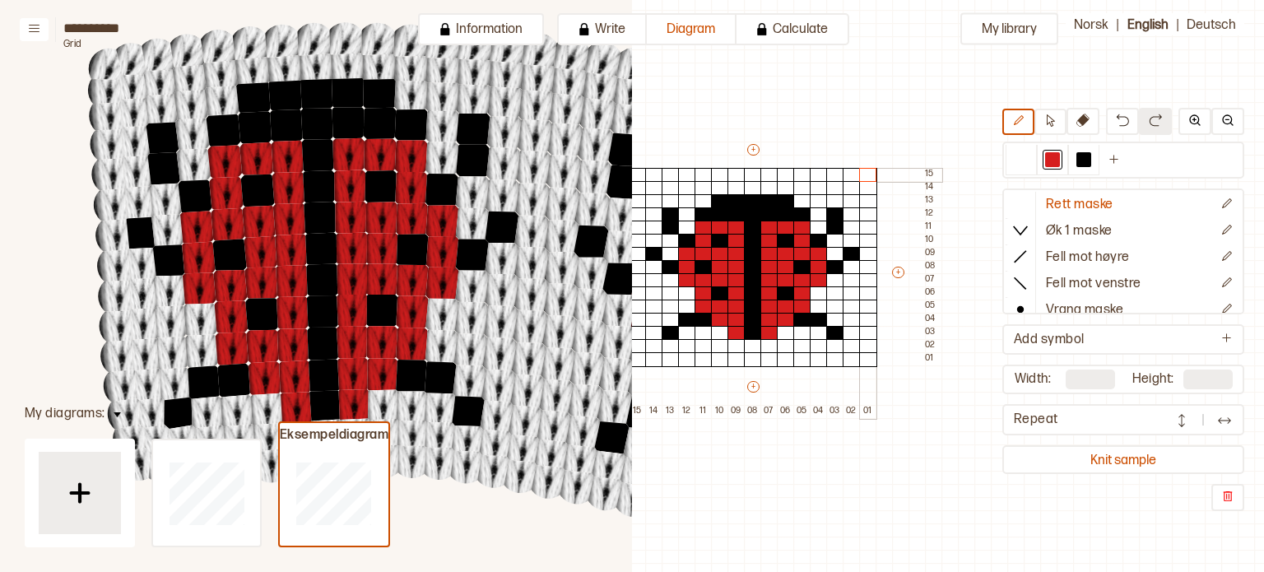
click at [865, 174] on div at bounding box center [868, 175] width 18 height 15
click at [1088, 167] on div at bounding box center [1084, 160] width 20 height 20
click at [1112, 164] on icon "Ny farge" at bounding box center [1114, 159] width 12 height 12
click at [1115, 160] on div at bounding box center [1115, 159] width 15 height 15
click at [833, 216] on div at bounding box center [835, 214] width 18 height 15
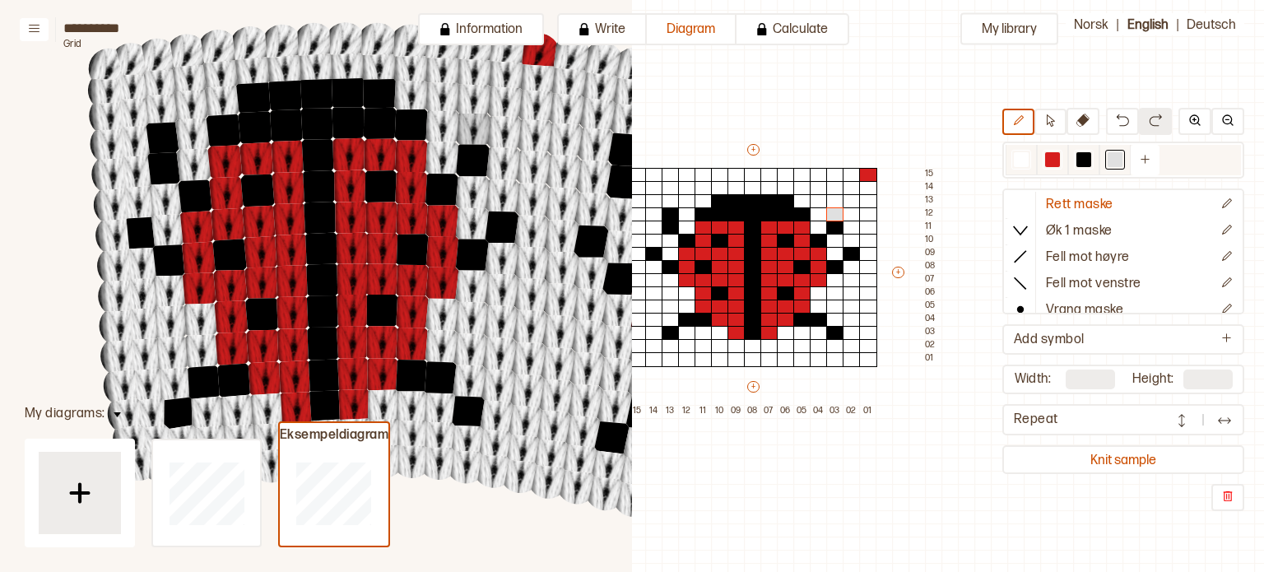
click at [1118, 164] on div at bounding box center [1115, 159] width 15 height 15
click at [1120, 164] on div at bounding box center [1115, 159] width 15 height 15
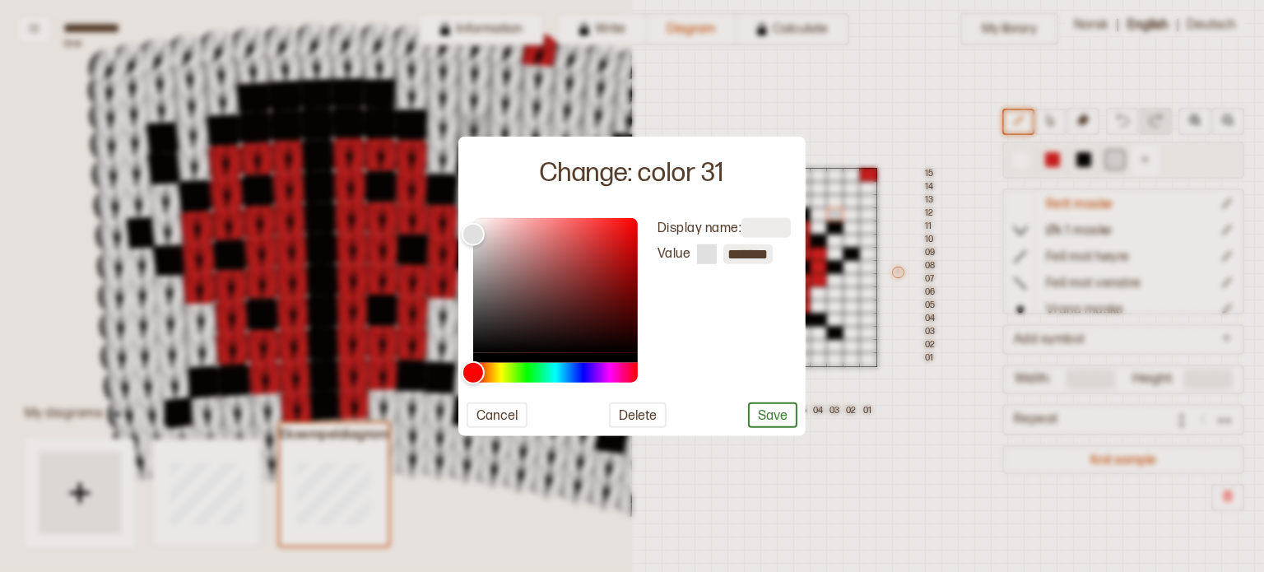
click at [1120, 164] on div at bounding box center [632, 286] width 1264 height 572
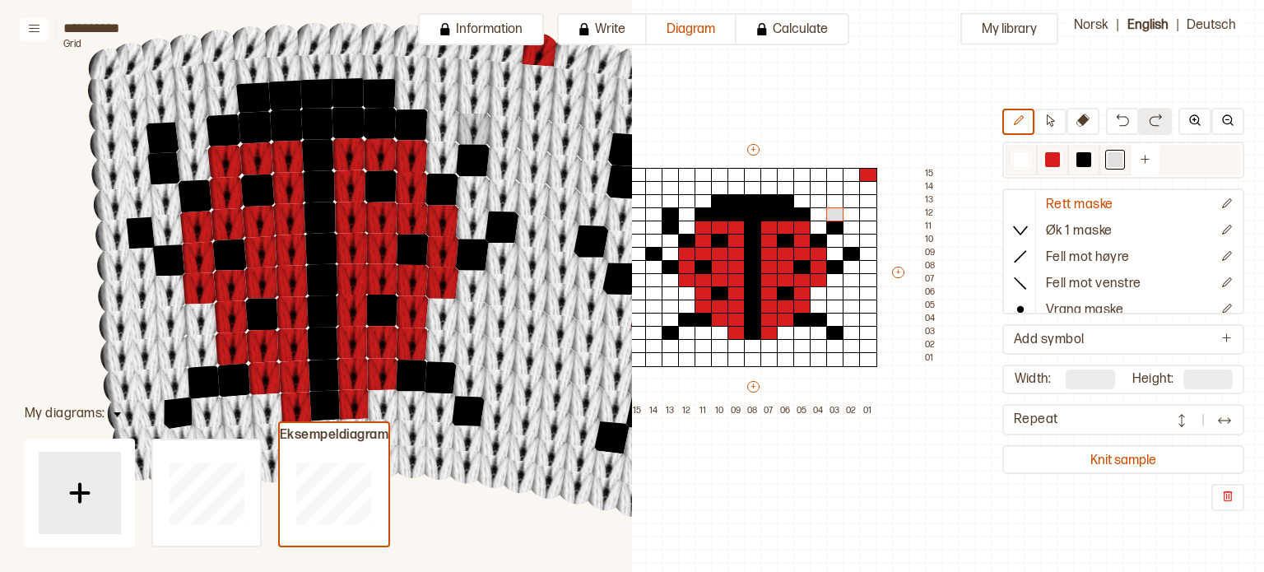
click at [1120, 164] on div at bounding box center [1115, 159] width 15 height 15
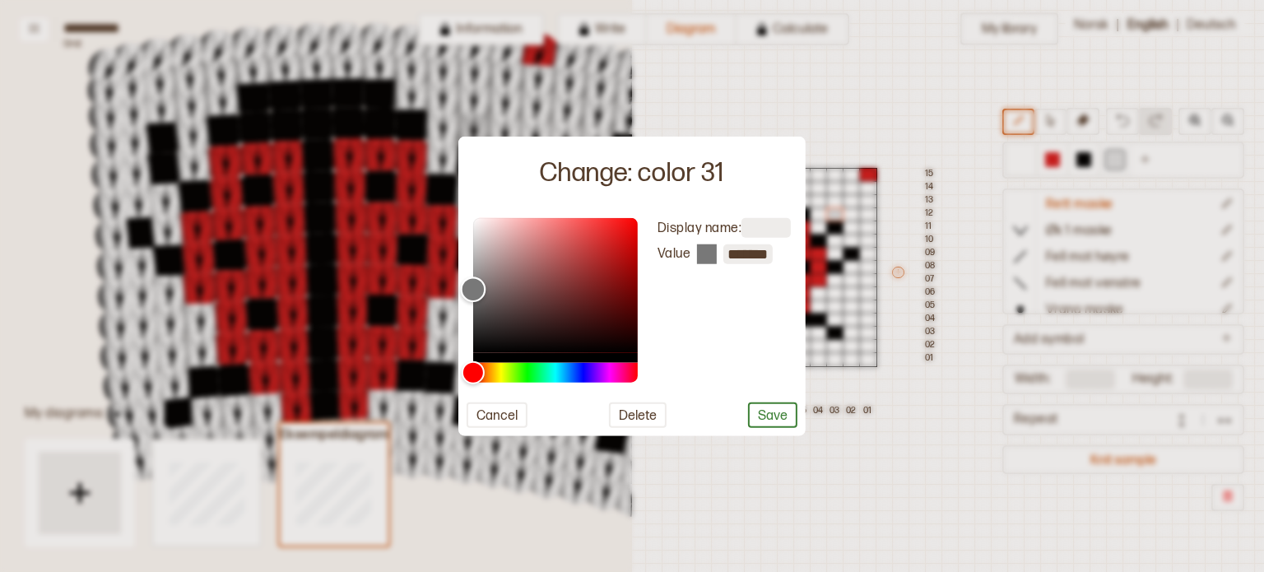
type input "*******"
drag, startPoint x: 494, startPoint y: 269, endPoint x: 451, endPoint y: 291, distance: 48.2
click at [451, 291] on body "**********" at bounding box center [632, 286] width 1264 height 572
click at [771, 408] on button "Save" at bounding box center [772, 415] width 49 height 26
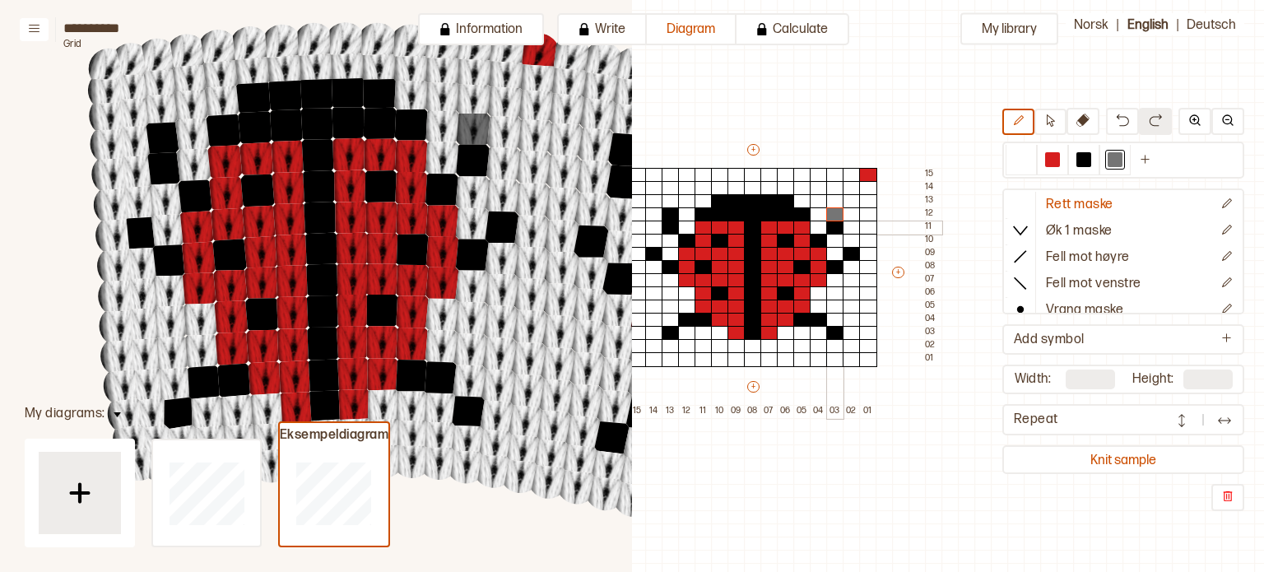
click at [833, 228] on div at bounding box center [835, 228] width 18 height 15
click at [811, 241] on div at bounding box center [819, 241] width 18 height 15
click at [786, 241] on div at bounding box center [786, 241] width 18 height 15
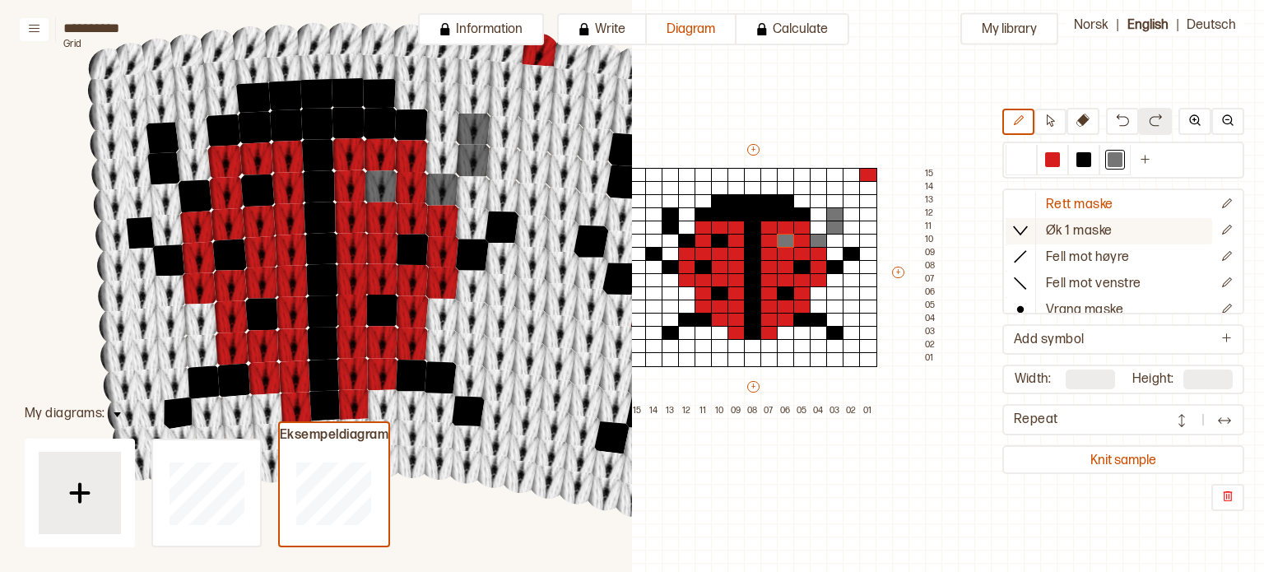
click at [1071, 230] on p "Øk 1 maske" at bounding box center [1079, 231] width 67 height 17
click at [839, 236] on div at bounding box center [835, 241] width 18 height 15
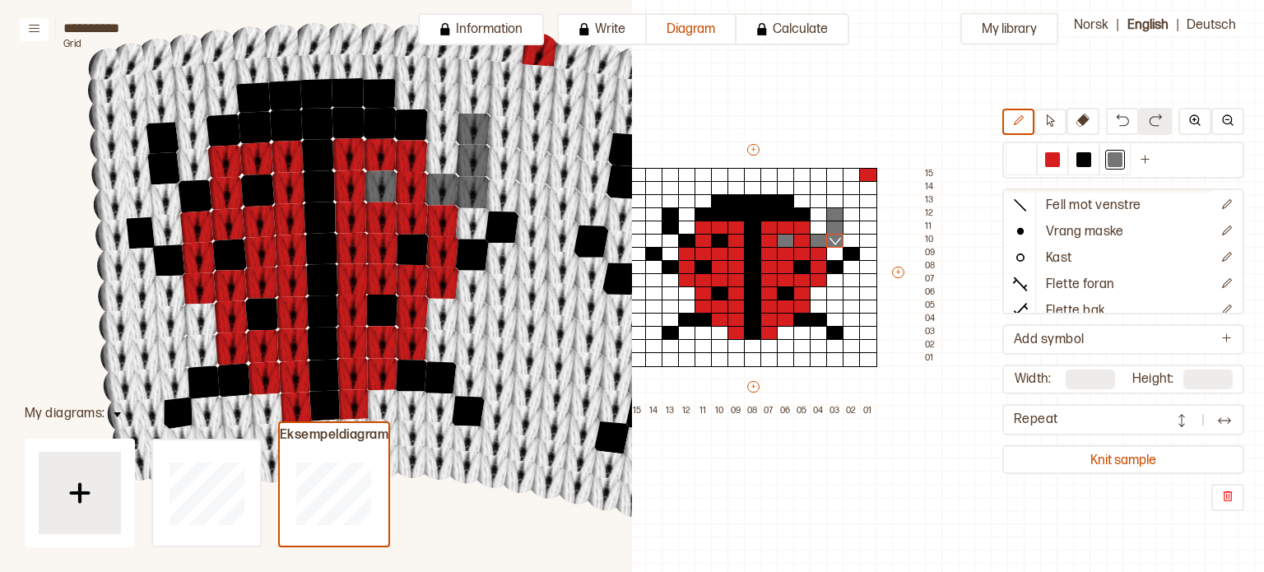
scroll to position [89, 0]
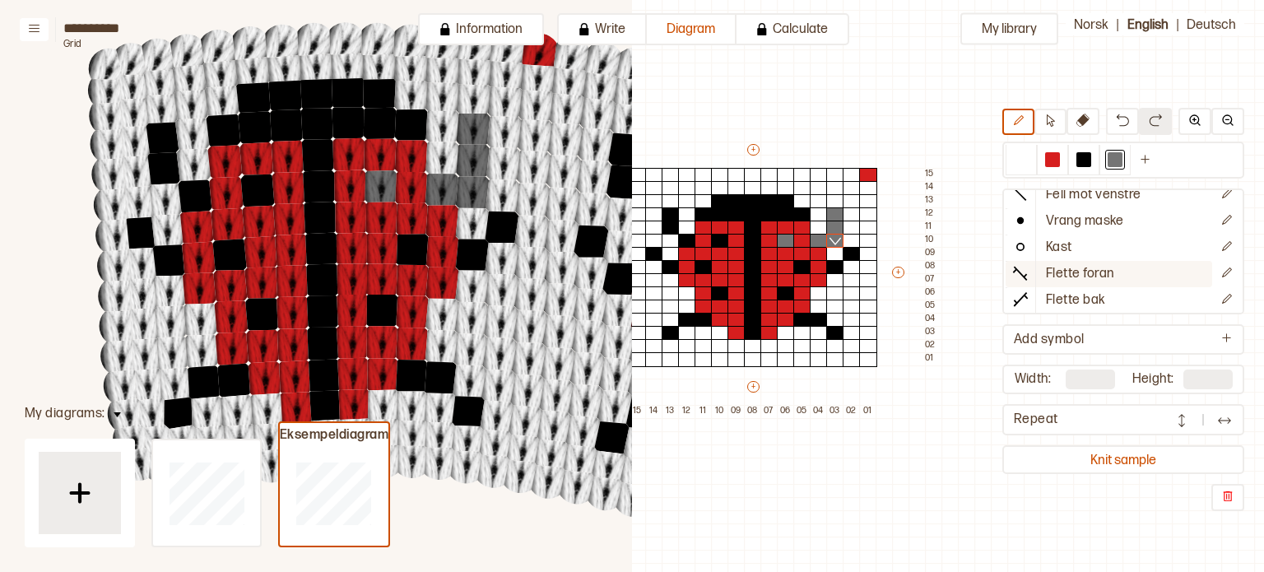
click at [1107, 266] on p "Flette foran" at bounding box center [1080, 274] width 68 height 17
click at [858, 236] on div at bounding box center [852, 241] width 18 height 15
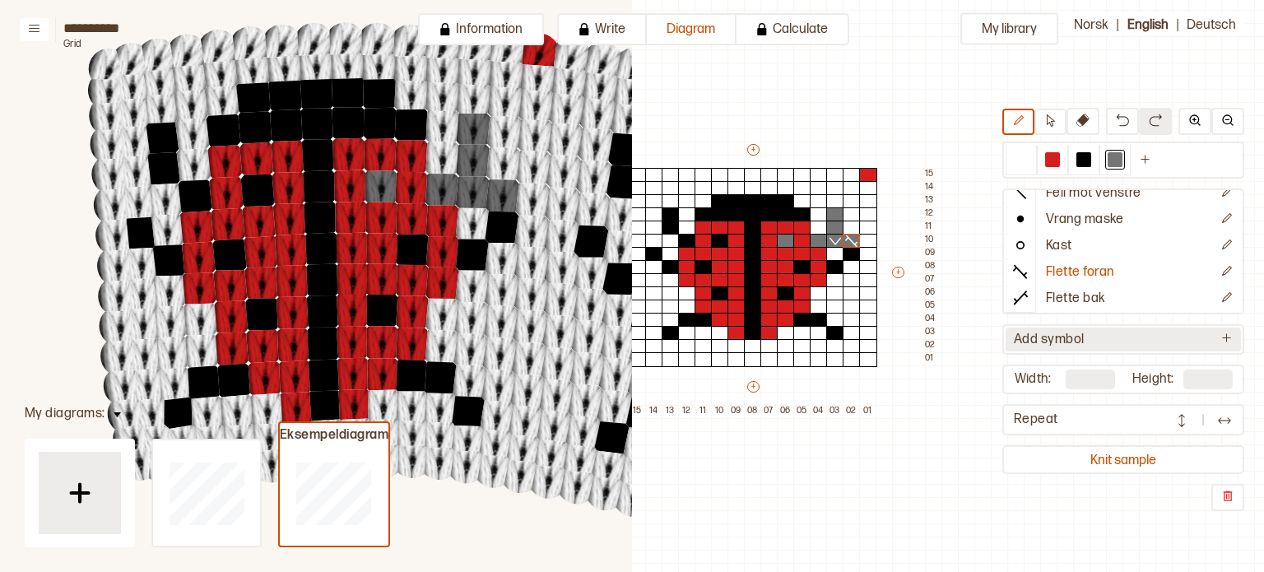
click at [1132, 332] on button "Add symbol" at bounding box center [1123, 340] width 235 height 24
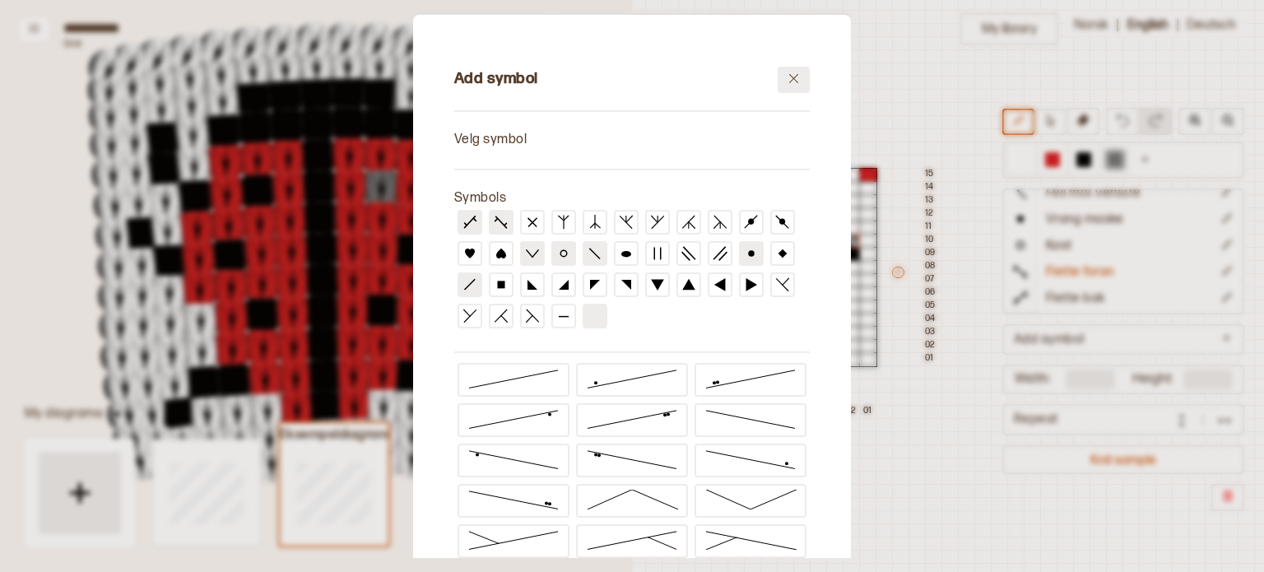
click at [788, 74] on icon at bounding box center [794, 78] width 12 height 12
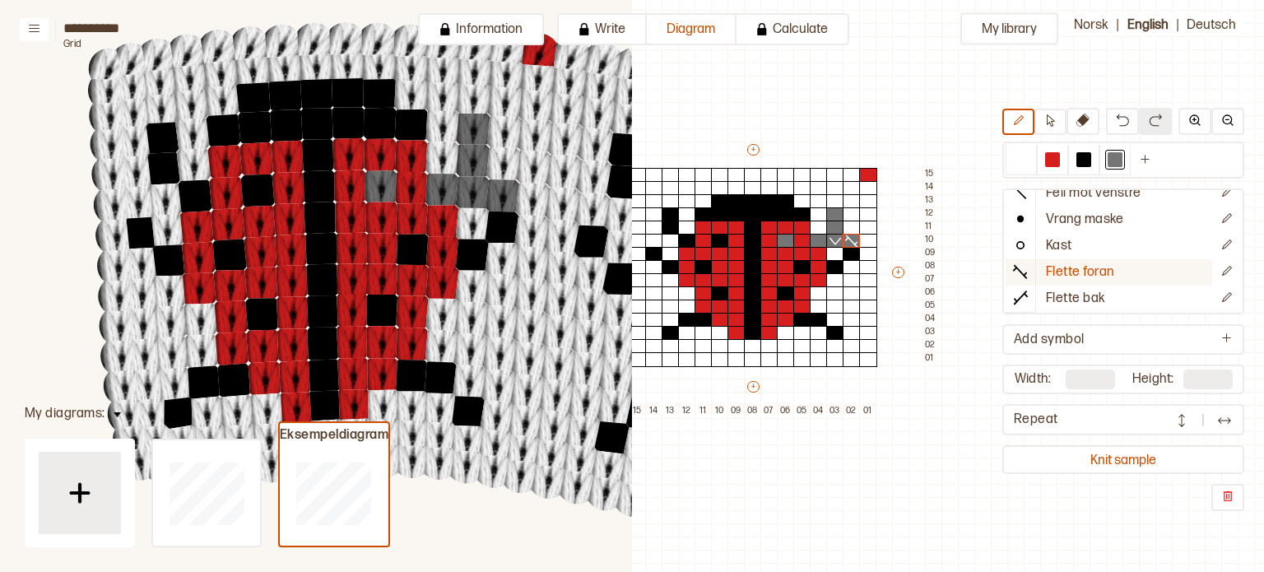
scroll to position [0, 0]
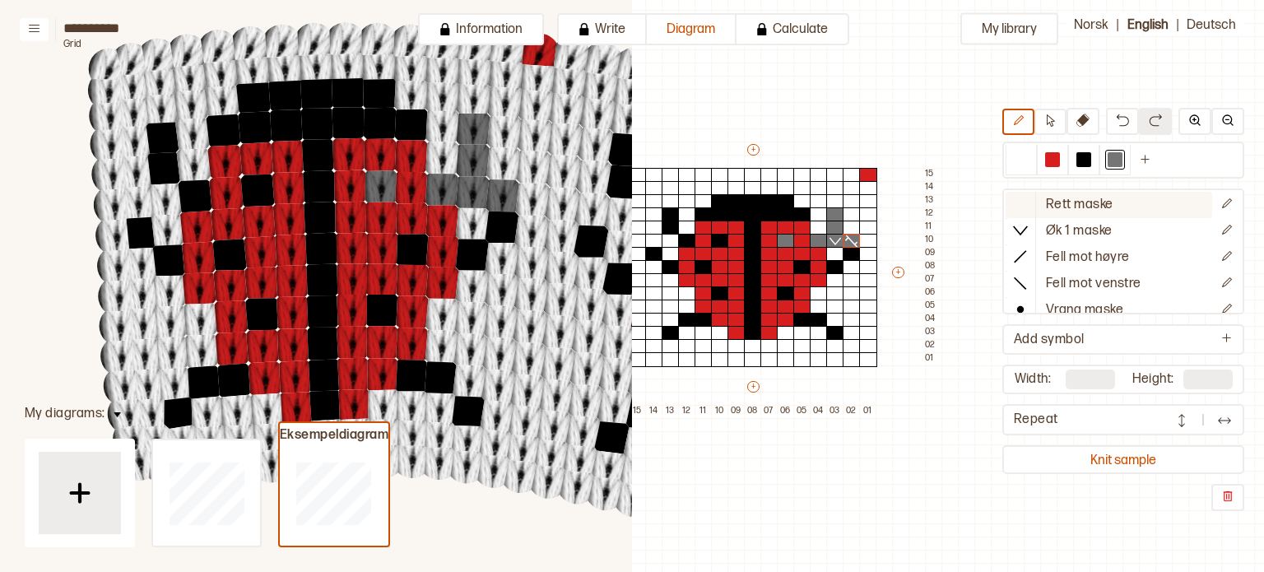
click at [1080, 199] on p "Rett maske" at bounding box center [1079, 205] width 67 height 17
click at [1007, 38] on button "My library" at bounding box center [1009, 29] width 98 height 32
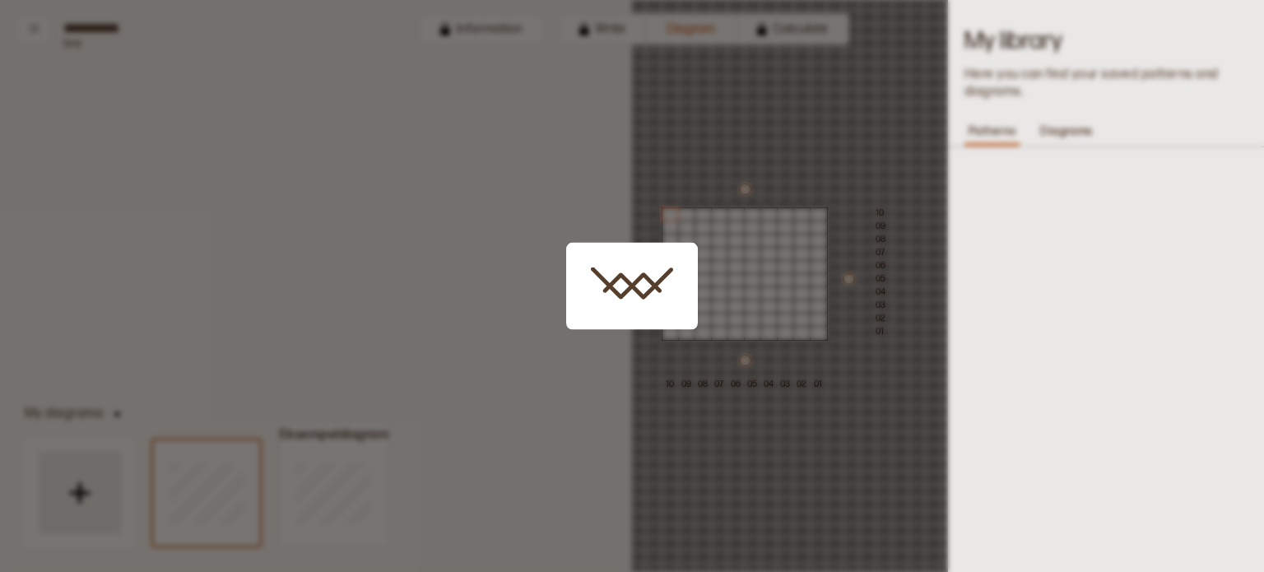
type input "**"
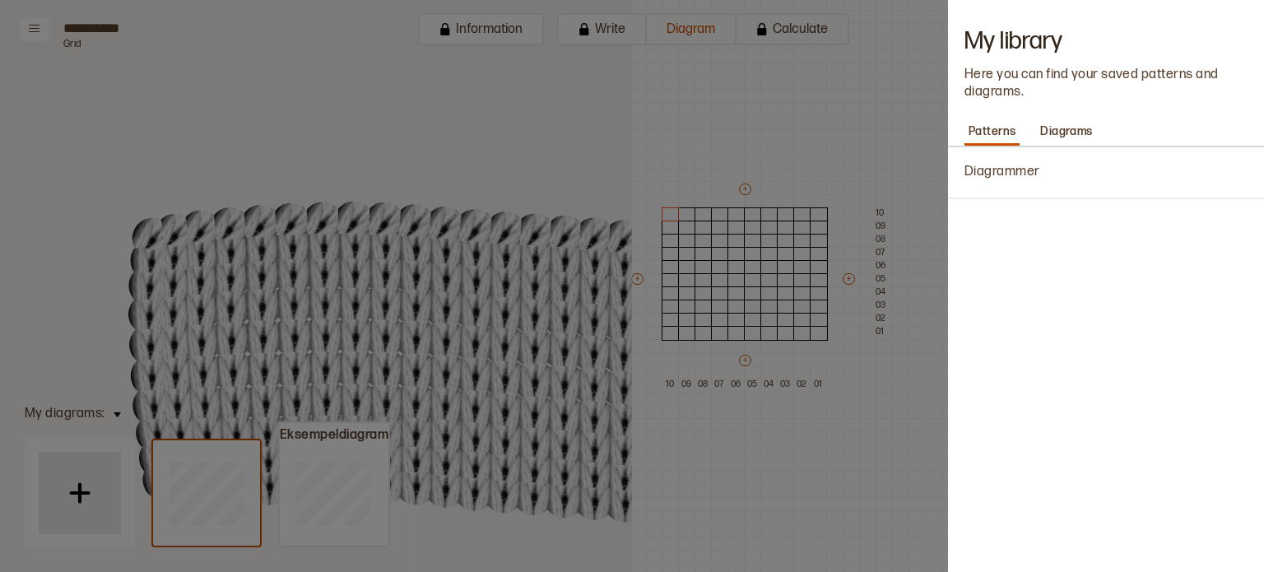
click at [569, 151] on div at bounding box center [632, 286] width 1264 height 572
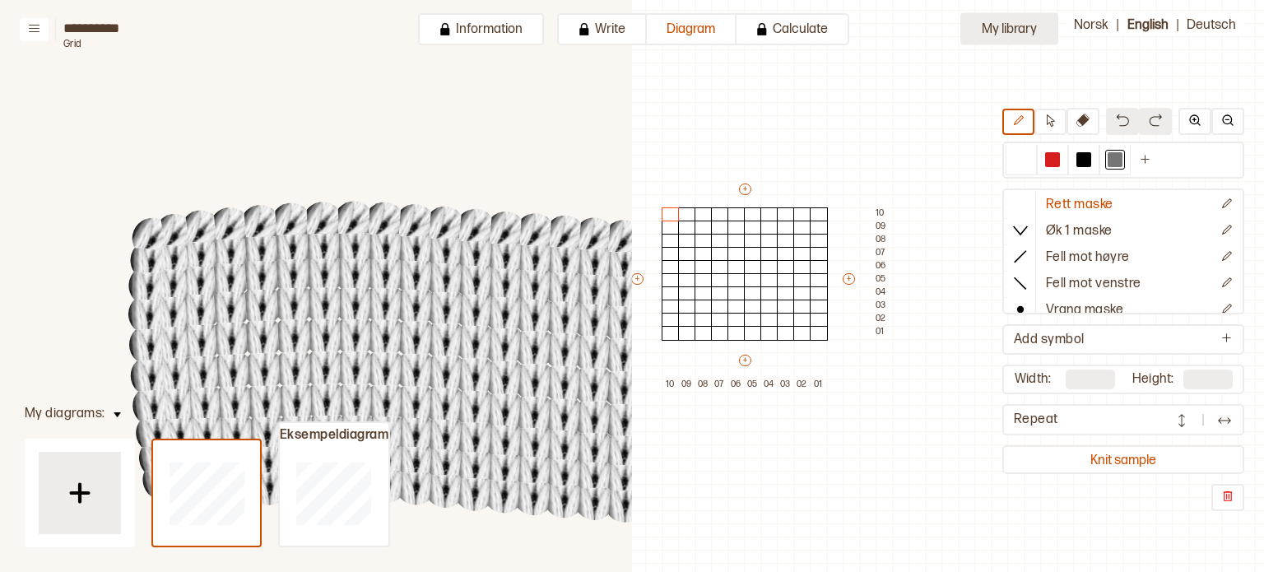
click at [1018, 32] on button "My library" at bounding box center [1009, 29] width 98 height 32
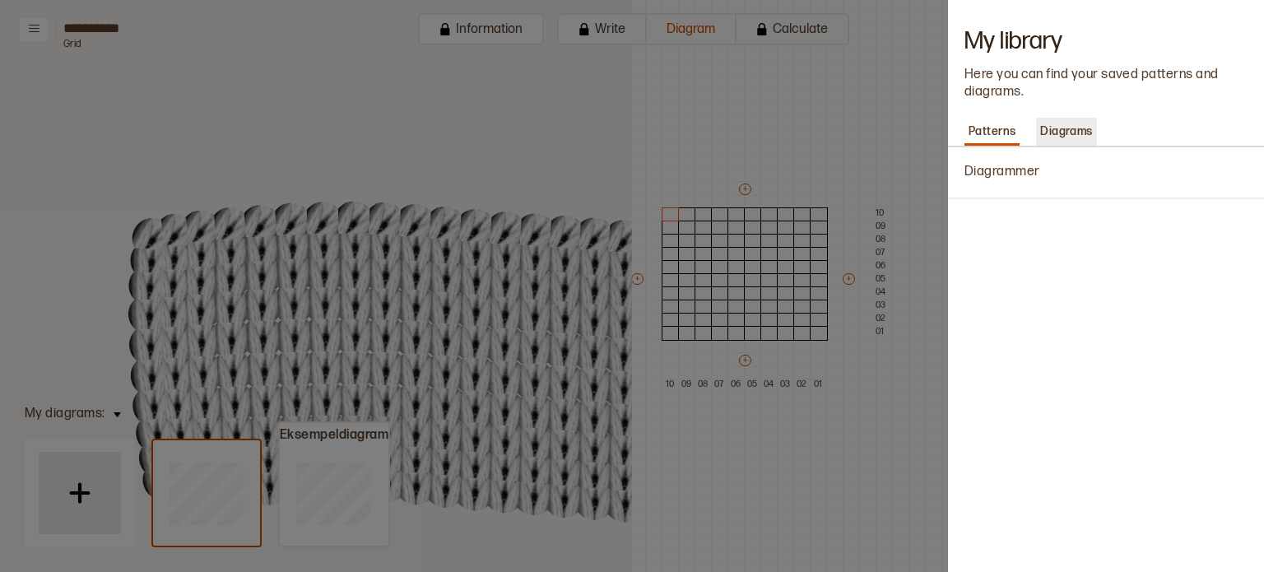
click at [1043, 129] on p "Diagrams" at bounding box center [1066, 131] width 60 height 23
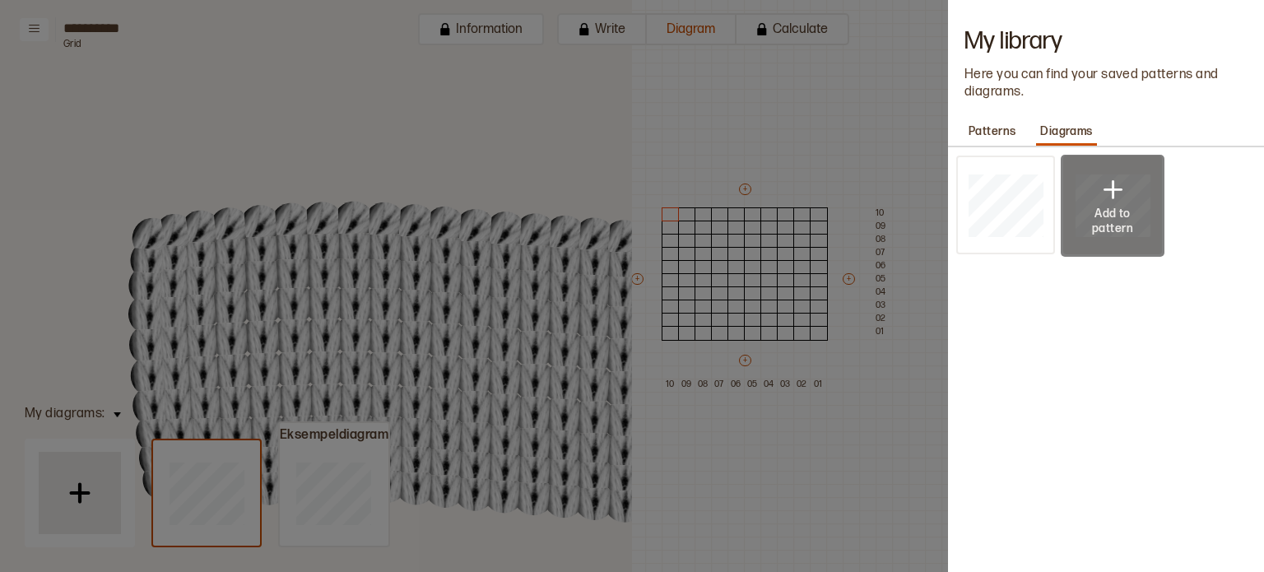
click at [1097, 184] on img at bounding box center [1112, 190] width 33 height 33
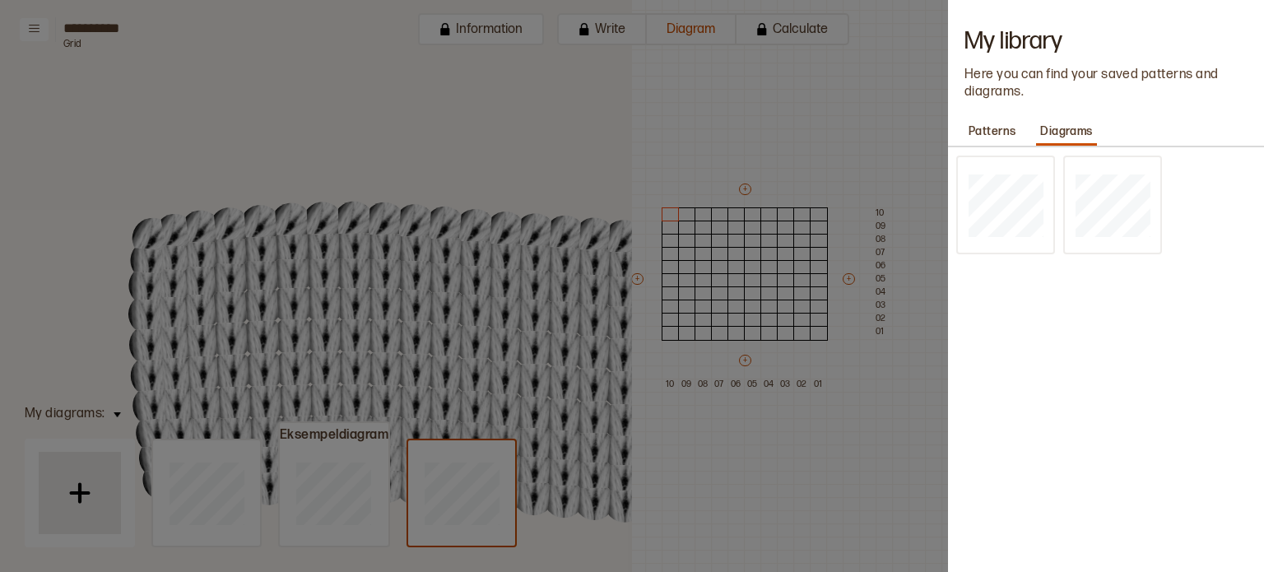
click at [806, 155] on div at bounding box center [632, 286] width 1264 height 572
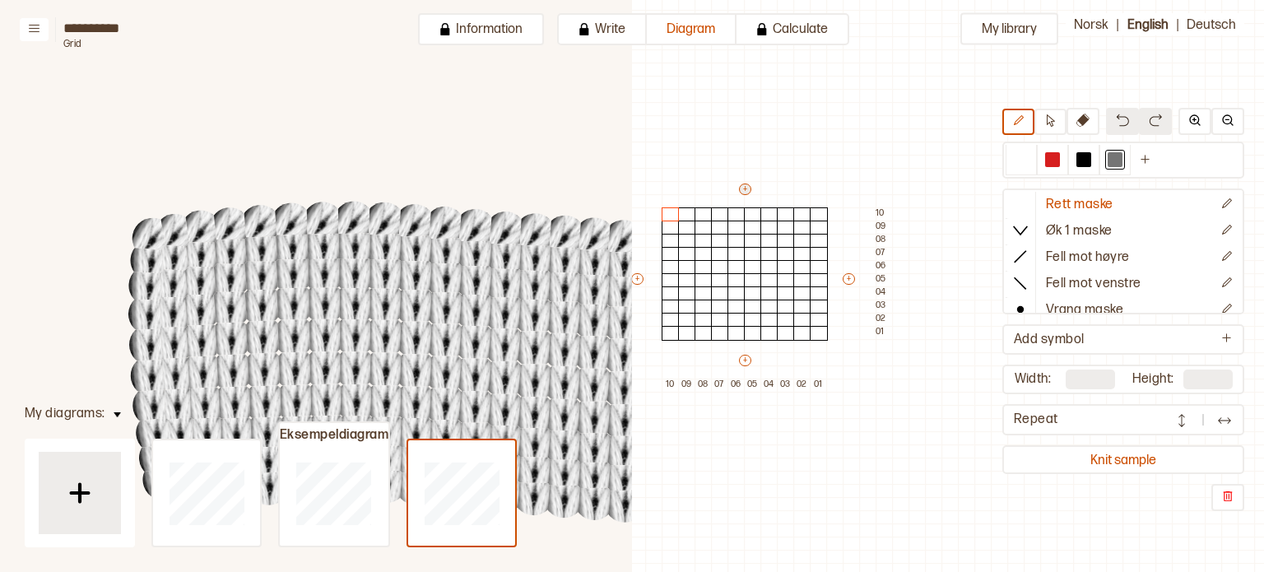
click at [746, 189] on button "+" at bounding box center [745, 190] width 12 height 12
drag, startPoint x: 746, startPoint y: 189, endPoint x: 745, endPoint y: 126, distance: 63.4
click at [745, 126] on div "My library Rett maske Øk 1 maske Fell mot høyre Fell mot venstre Vrang maske Ka…" at bounding box center [751, 529] width 1264 height 1144
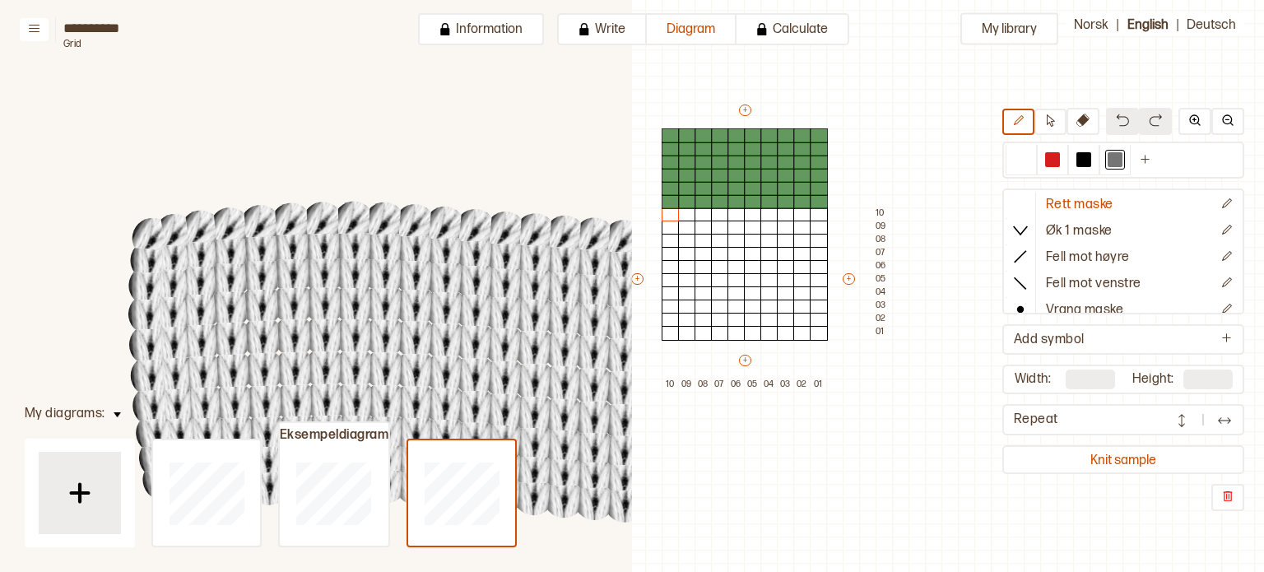
type input "**"
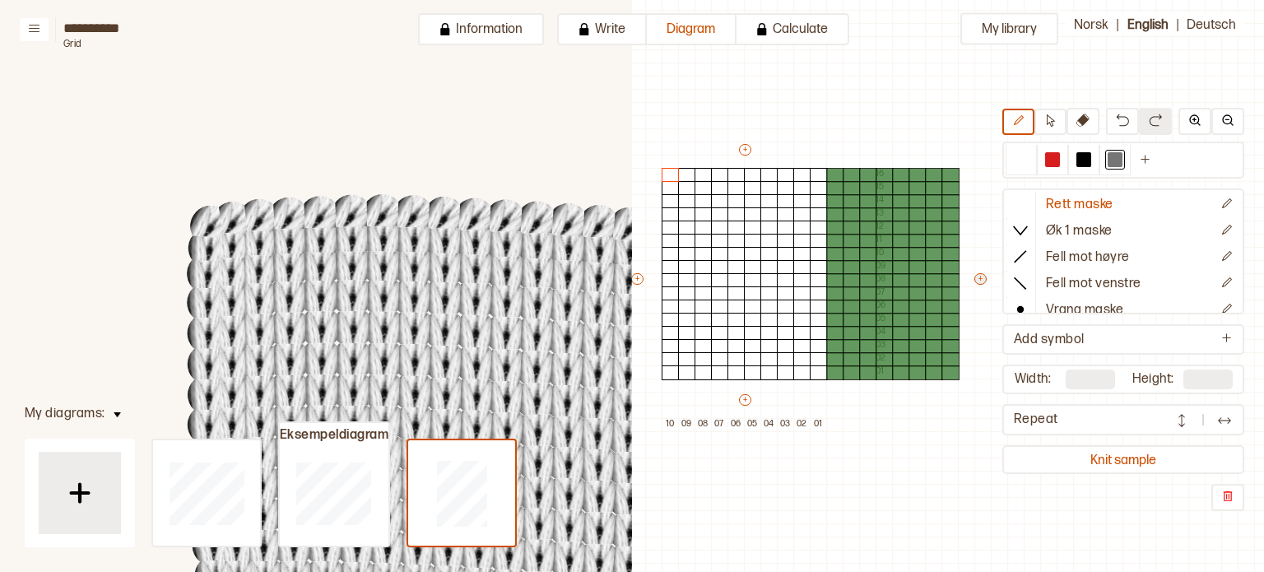
type input "**"
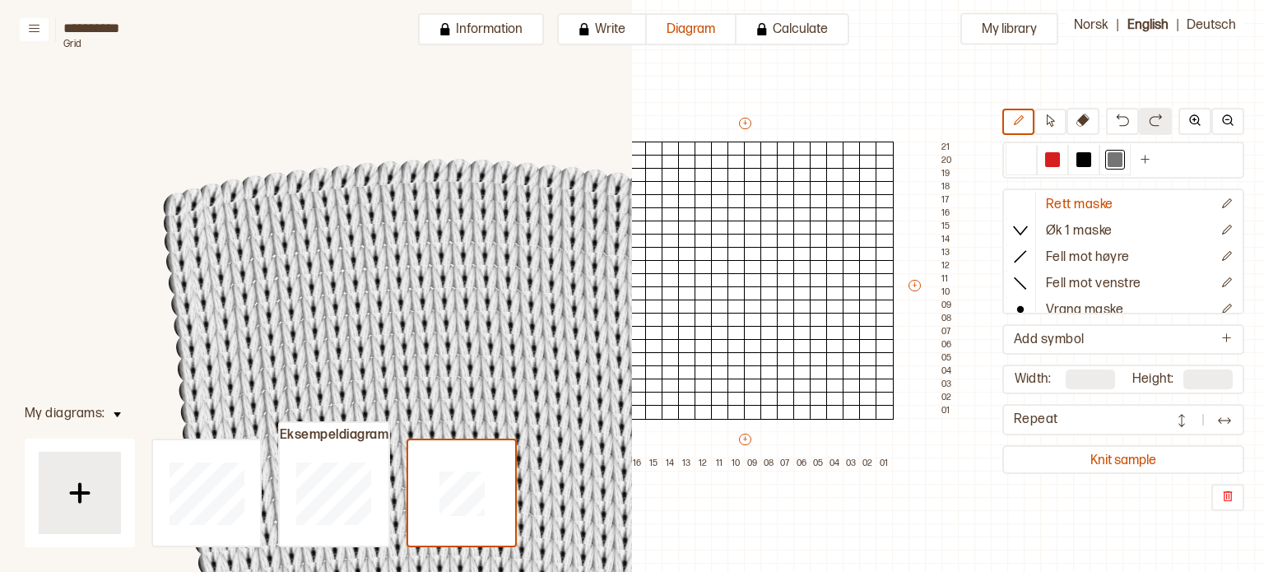
scroll to position [0, 127]
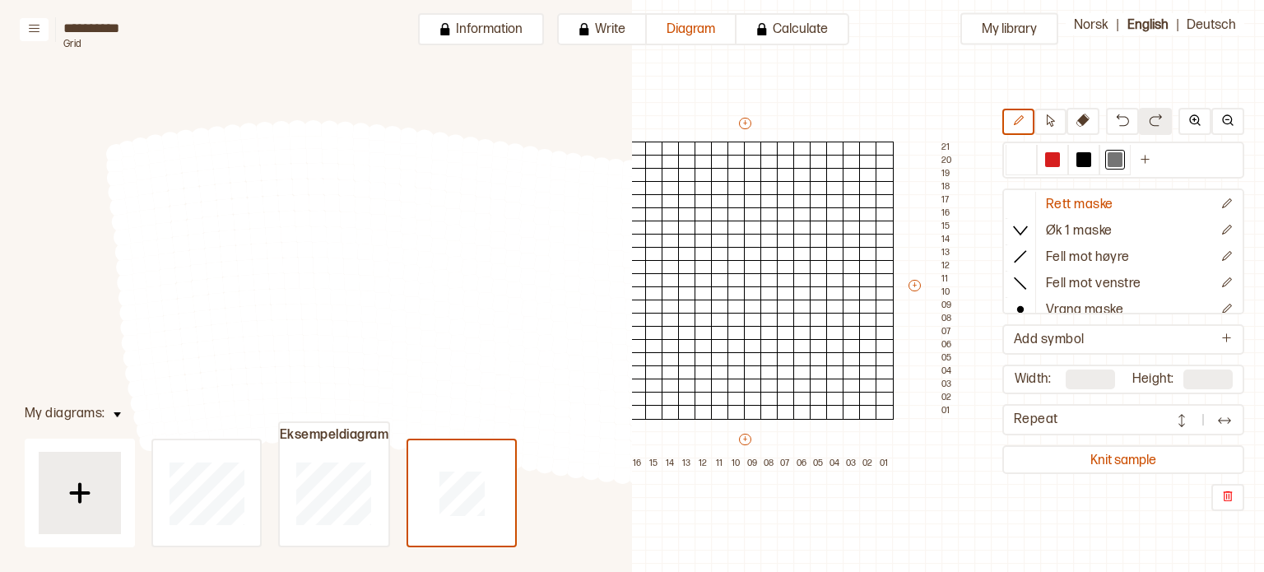
drag, startPoint x: 532, startPoint y: 302, endPoint x: 369, endPoint y: 221, distance: 182.9
click at [369, 221] on circle at bounding box center [363, 221] width 21 height 21
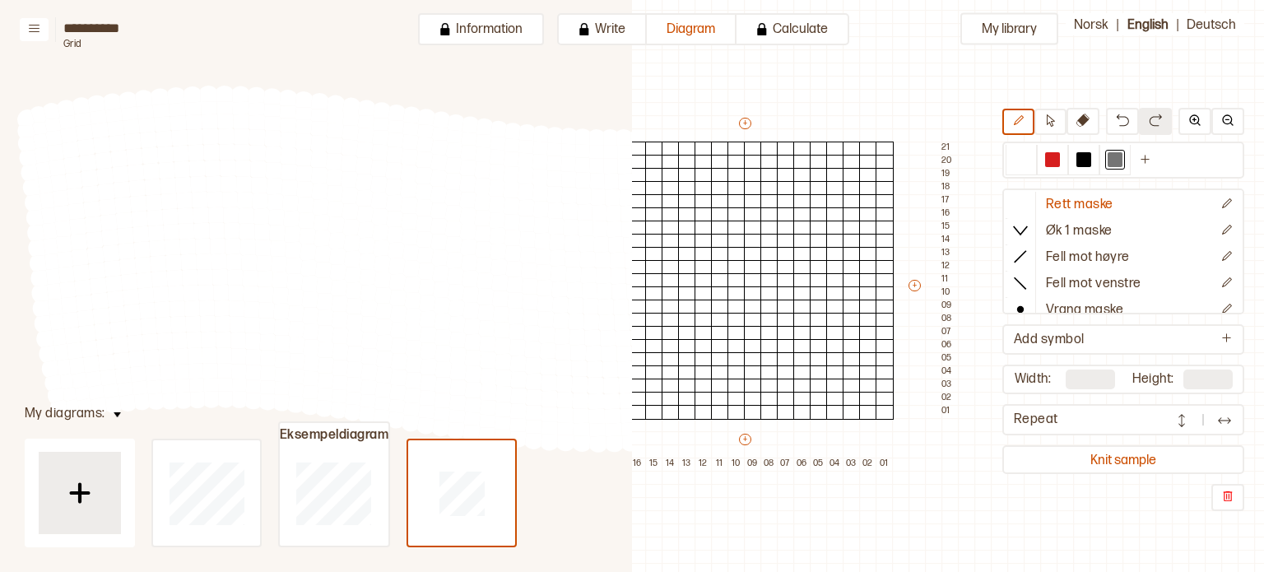
drag, startPoint x: 369, startPoint y: 221, endPoint x: 280, endPoint y: 186, distance: 95.4
click at [280, 186] on circle at bounding box center [274, 186] width 21 height 21
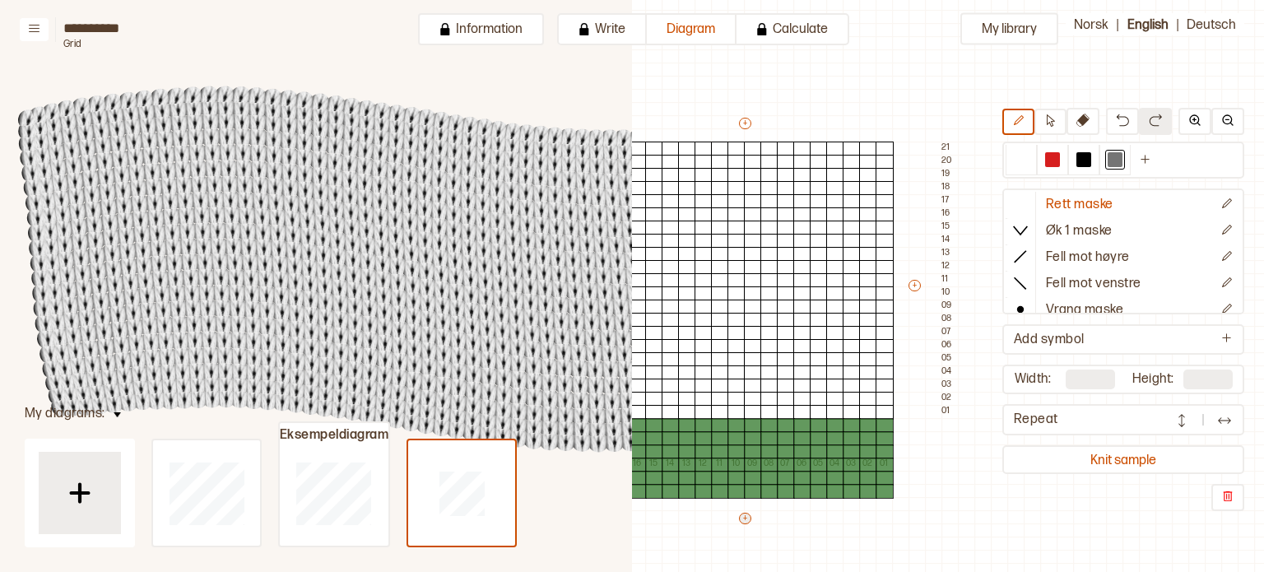
type input "**"
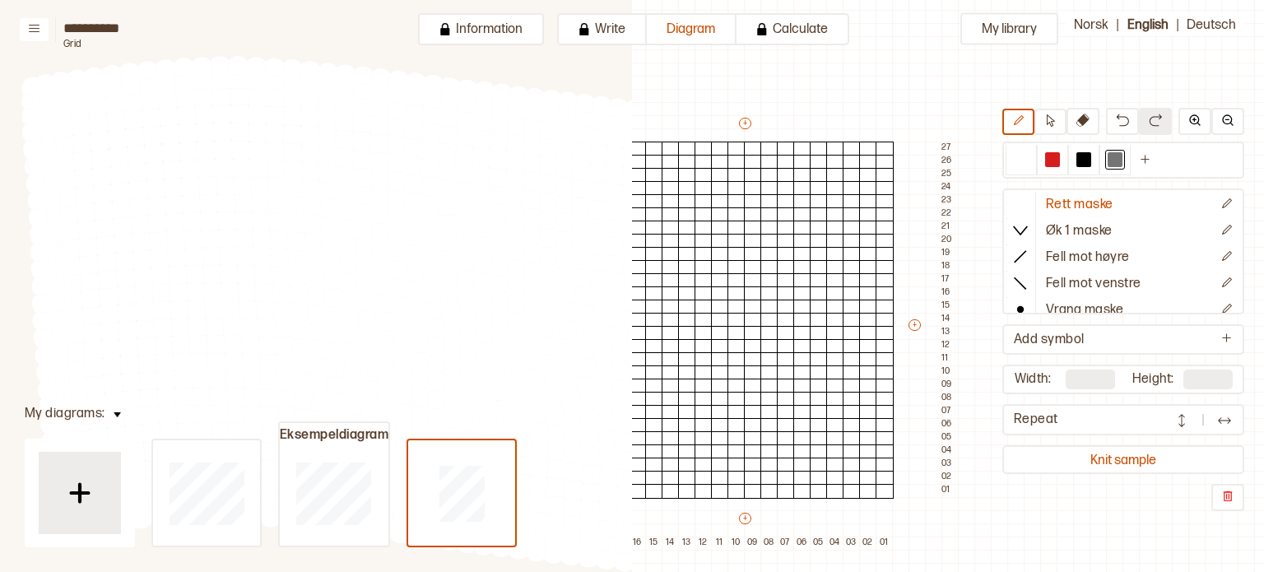
drag, startPoint x: 435, startPoint y: 249, endPoint x: 220, endPoint y: 157, distance: 233.7
click at [220, 157] on circle at bounding box center [223, 150] width 24 height 24
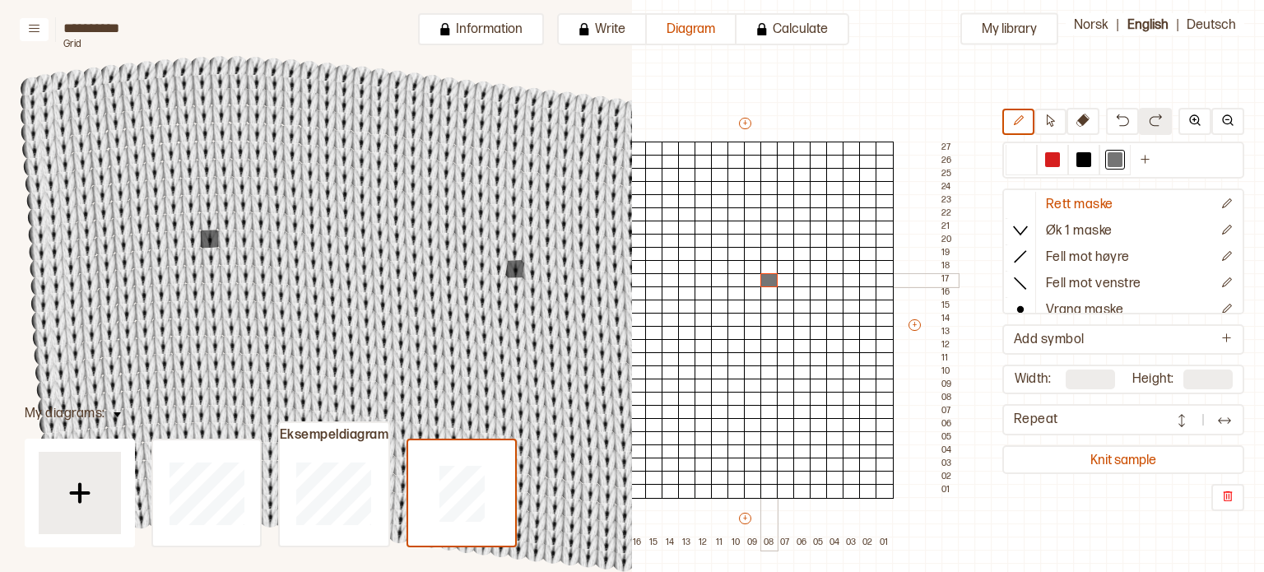
click at [762, 278] on div at bounding box center [769, 280] width 18 height 15
click at [846, 108] on div "My library Rett maske Øk 1 maske Fell mot høyre Fell mot venstre Vrang maske Ka…" at bounding box center [751, 529] width 1264 height 1144
